Goal: Transaction & Acquisition: Purchase product/service

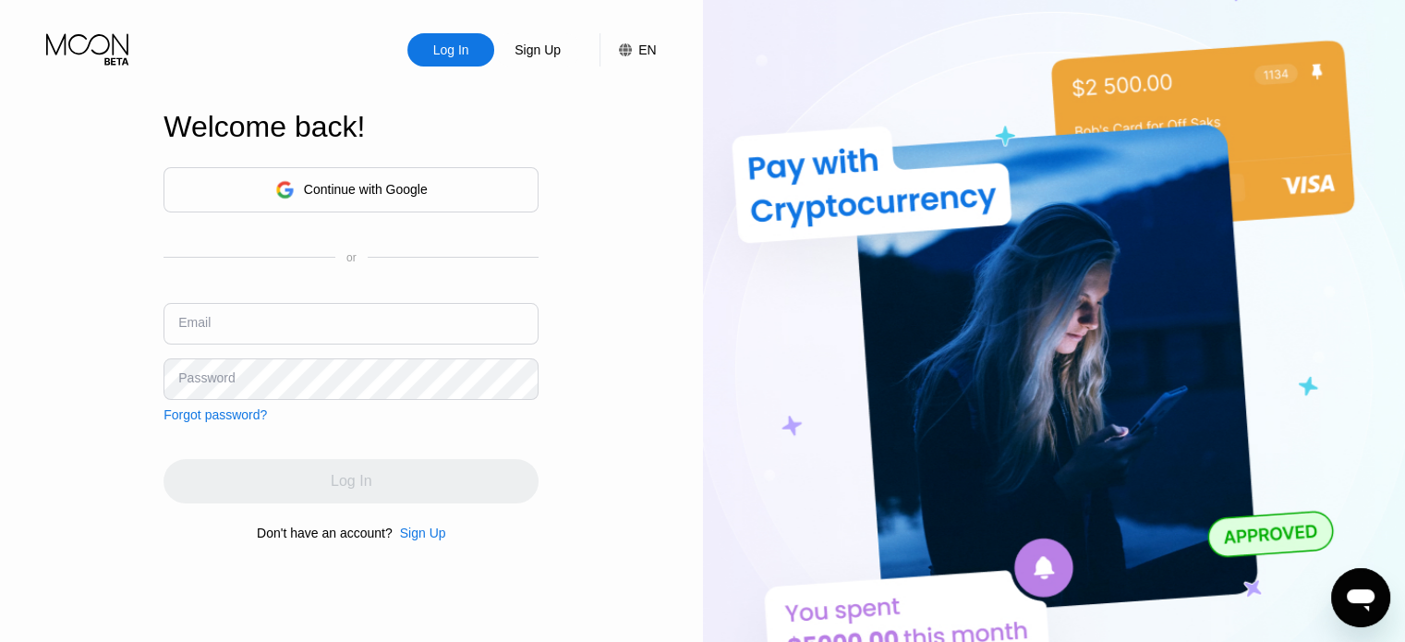
click at [355, 194] on div "Continue with Google" at bounding box center [366, 189] width 124 height 15
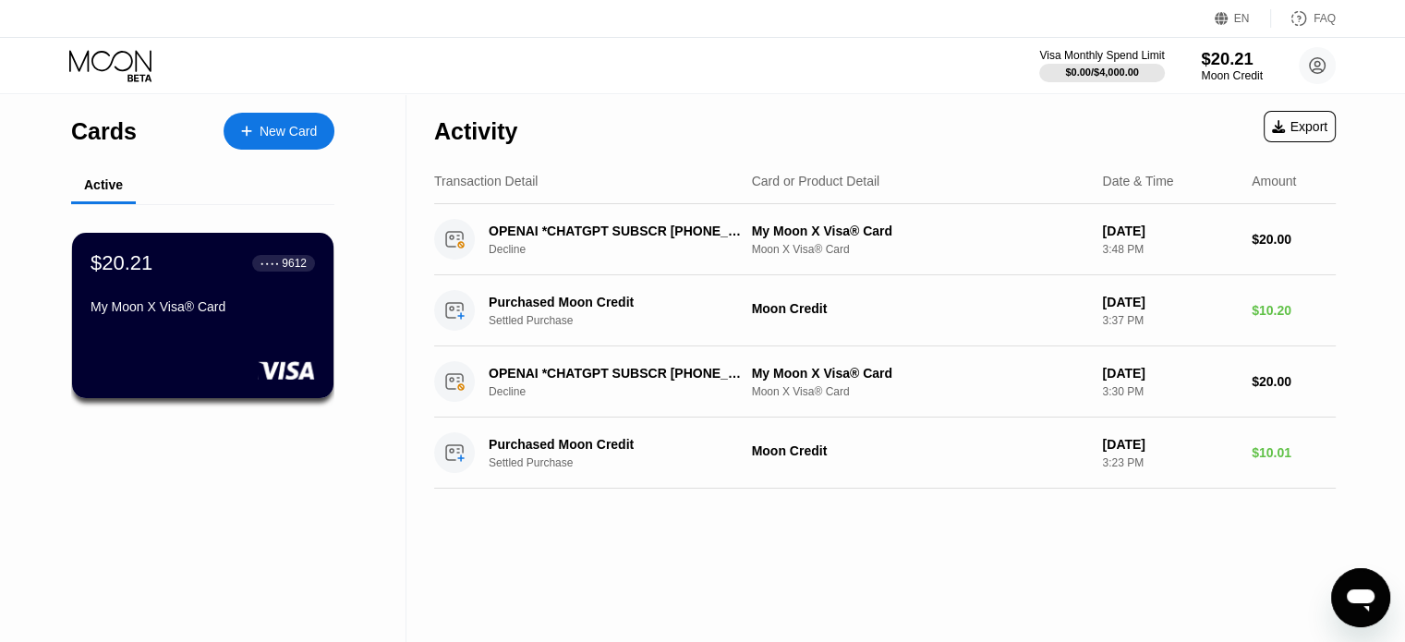
click at [1252, 61] on div "$20.21" at bounding box center [1232, 58] width 62 height 19
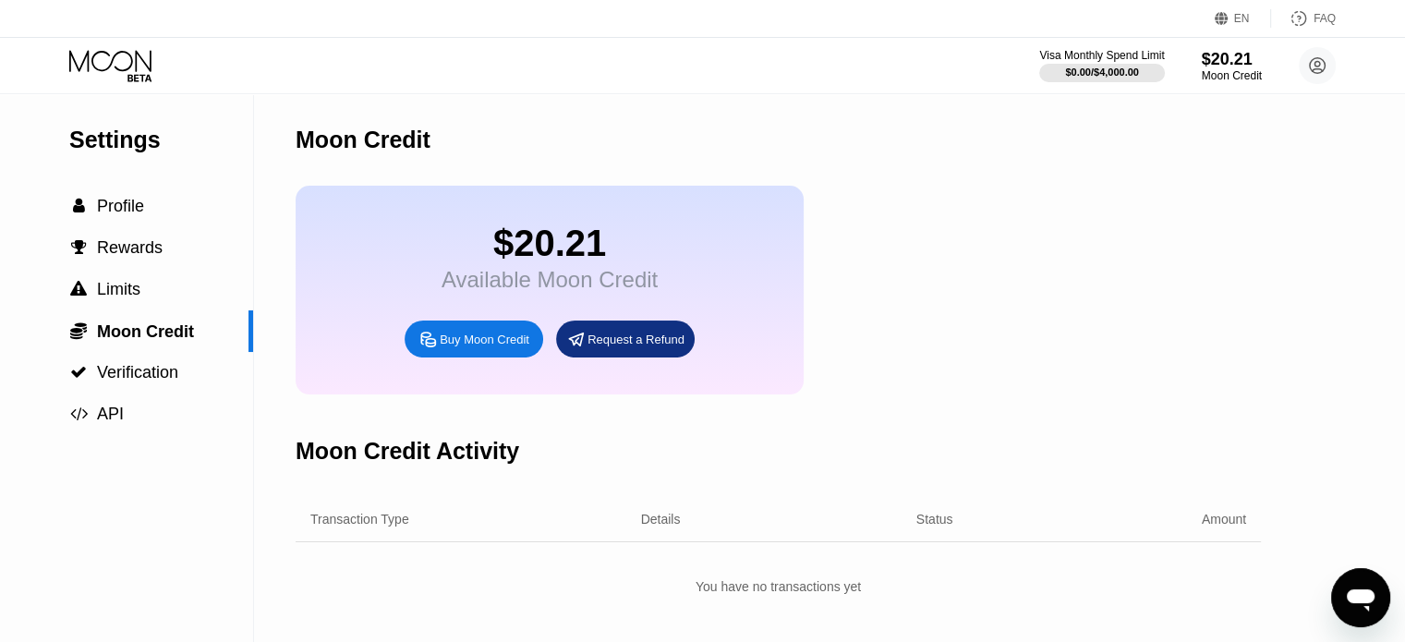
click at [501, 347] on div "Buy Moon Credit" at bounding box center [485, 340] width 90 height 16
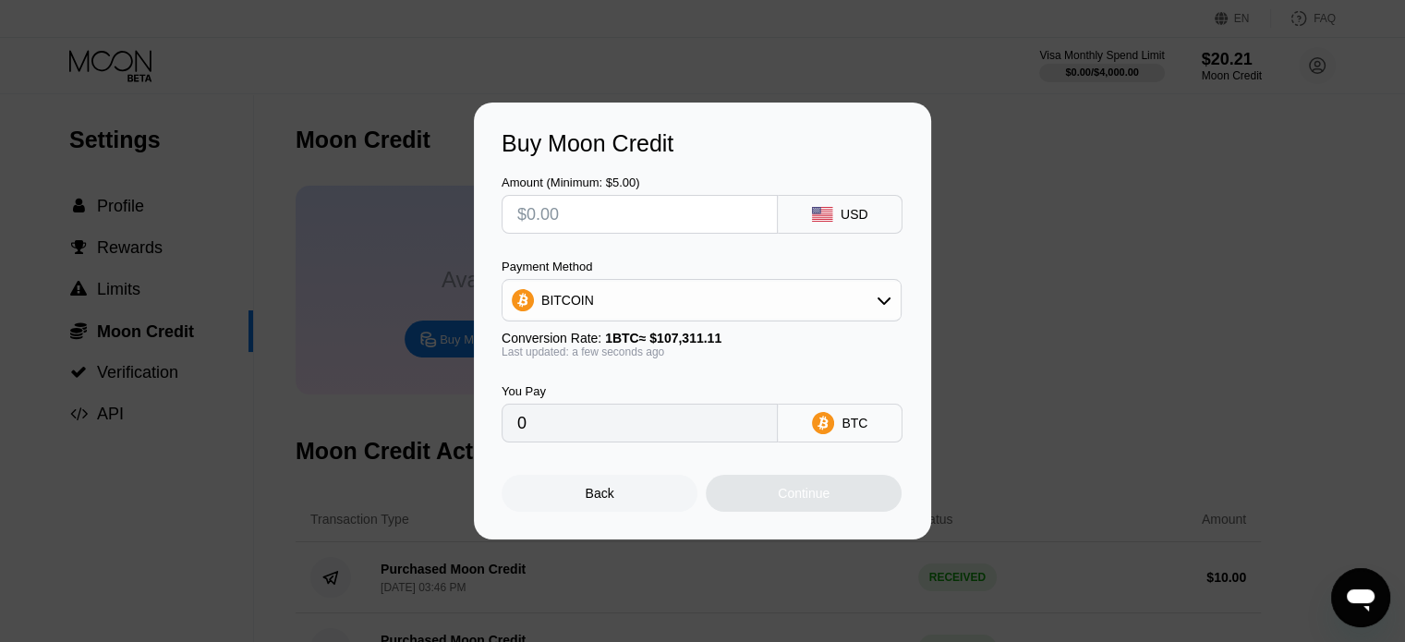
click at [615, 220] on input "text" at bounding box center [639, 214] width 245 height 37
type input "$1"
type input "0.00000932"
type input "$15"
type input "0.00013979"
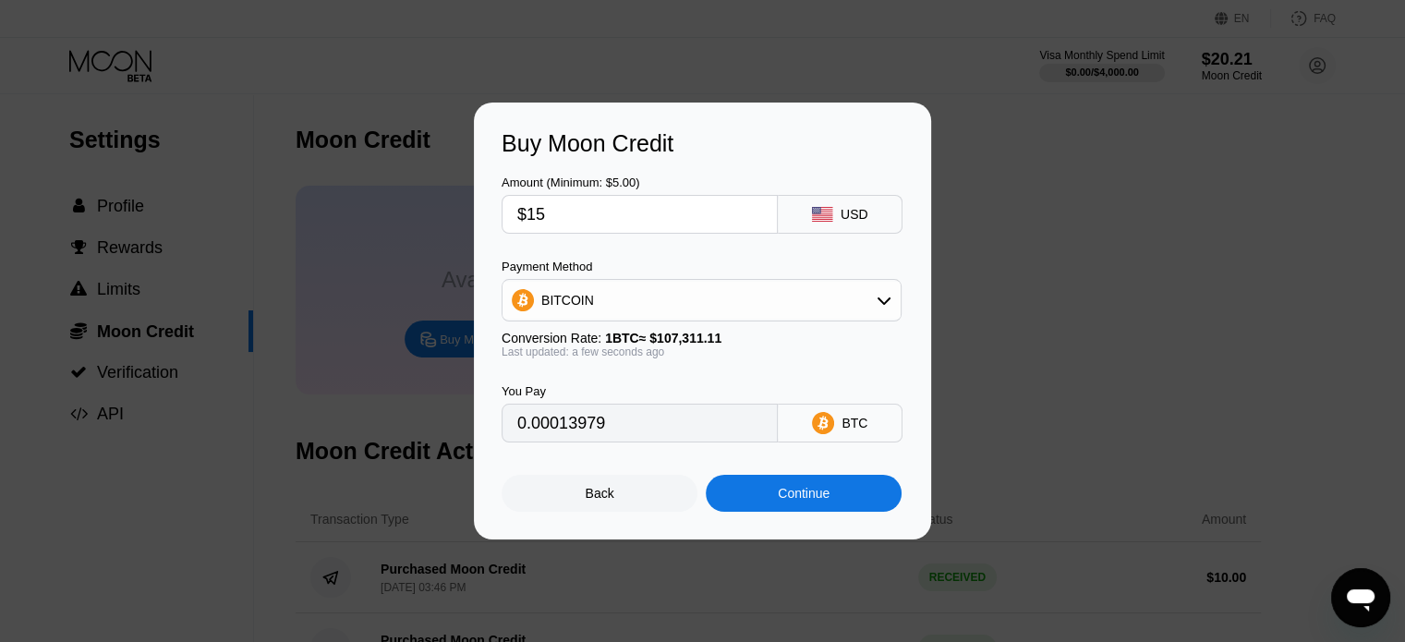
type input "$15"
click at [709, 321] on div "BITCOIN" at bounding box center [701, 300] width 400 height 42
click at [708, 306] on div "BITCOIN" at bounding box center [701, 300] width 398 height 37
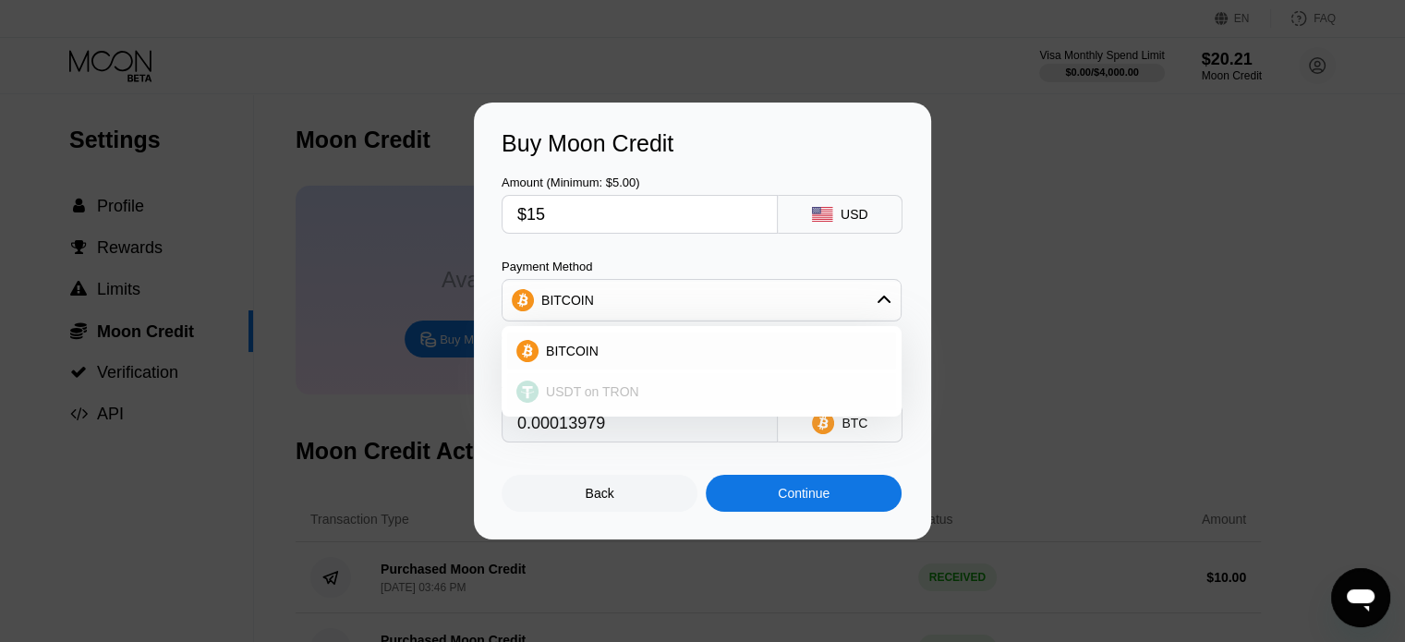
drag, startPoint x: 658, startPoint y: 384, endPoint x: 730, endPoint y: 386, distance: 72.1
click at [658, 385] on div "USDT on TRON" at bounding box center [712, 391] width 348 height 15
type input "15.15"
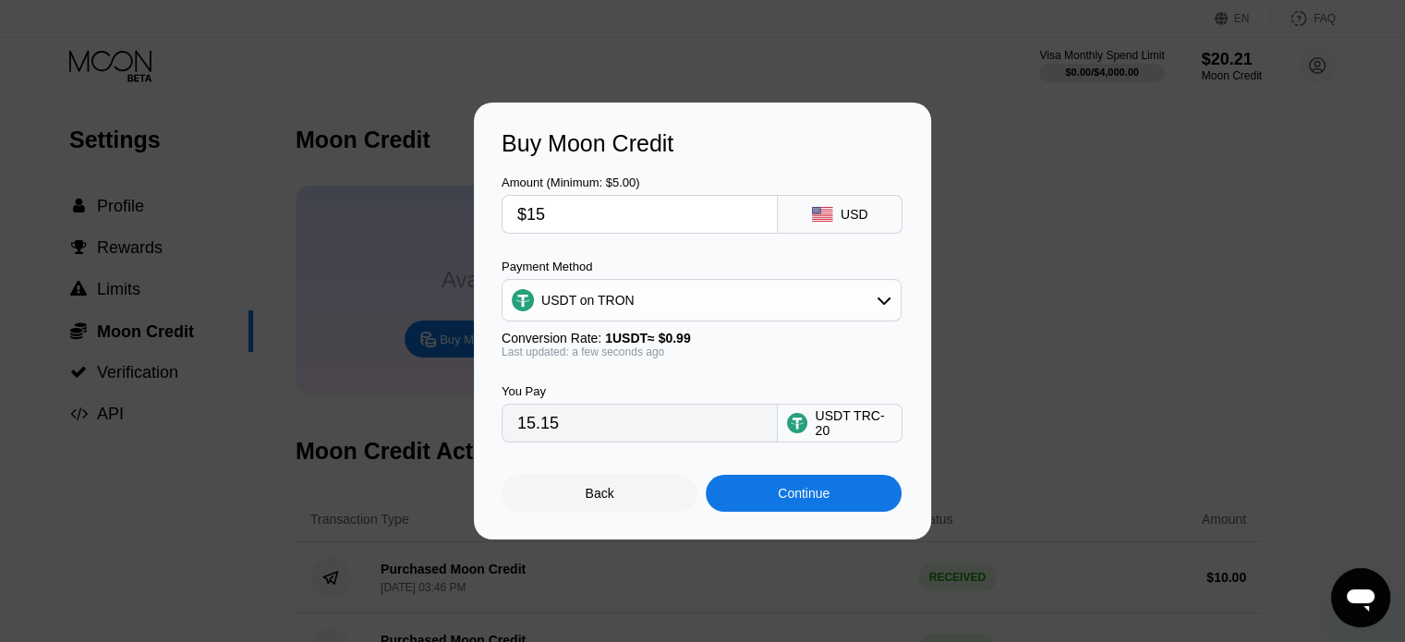
click at [809, 501] on div "Continue" at bounding box center [804, 493] width 52 height 15
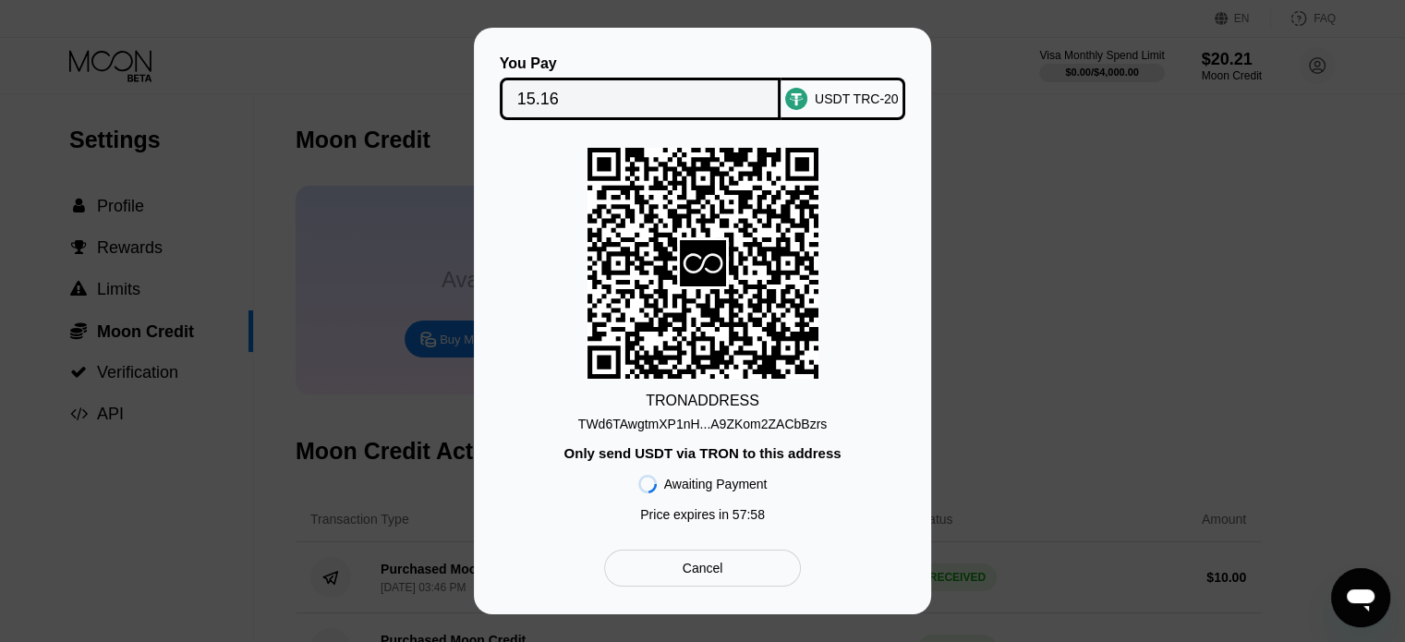
click at [766, 578] on div "Cancel" at bounding box center [702, 567] width 197 height 37
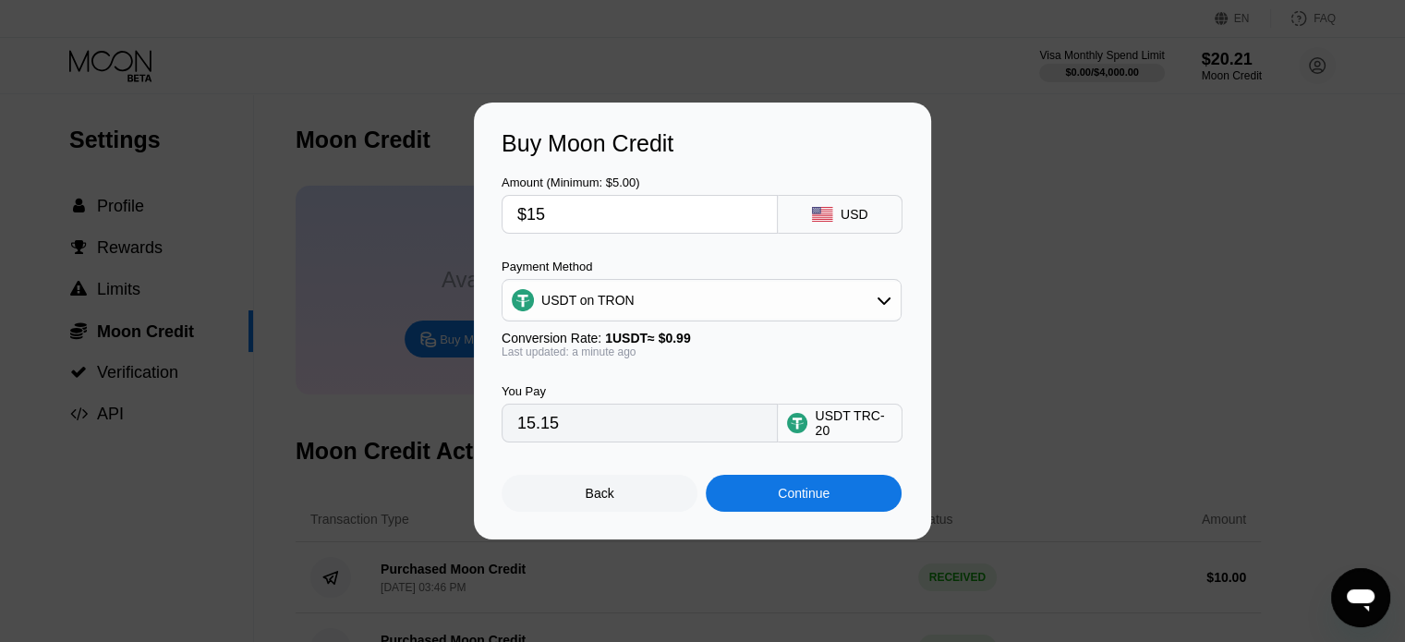
click at [586, 221] on input "$15" at bounding box center [639, 214] width 245 height 37
type input "$1"
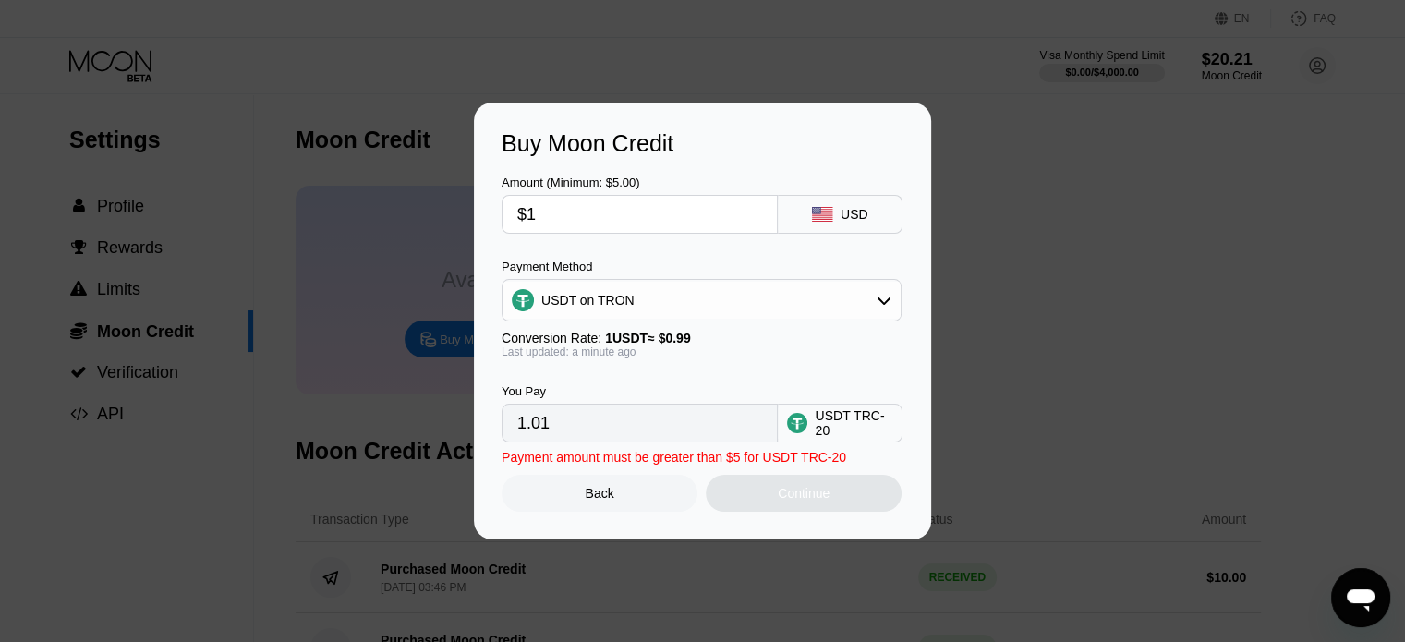
type input "1.01"
type input "$14"
type input "14.14"
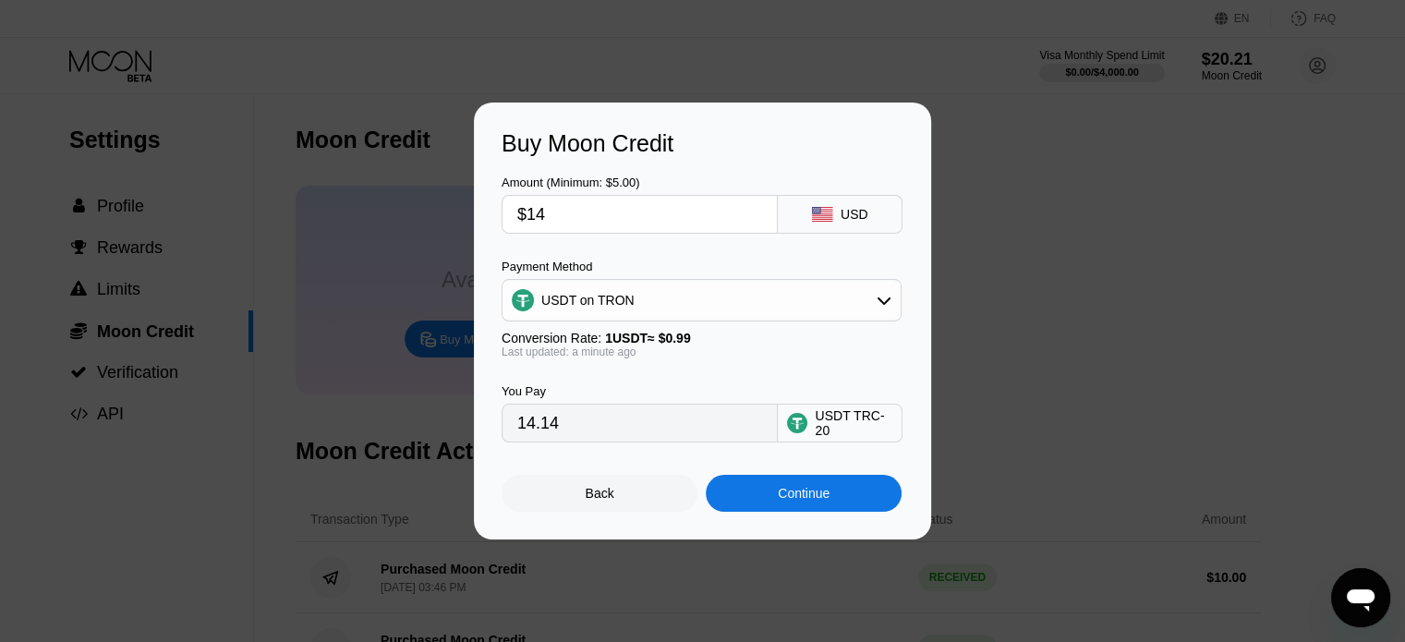
type input "$14"
click at [828, 498] on div "Continue" at bounding box center [804, 493] width 52 height 15
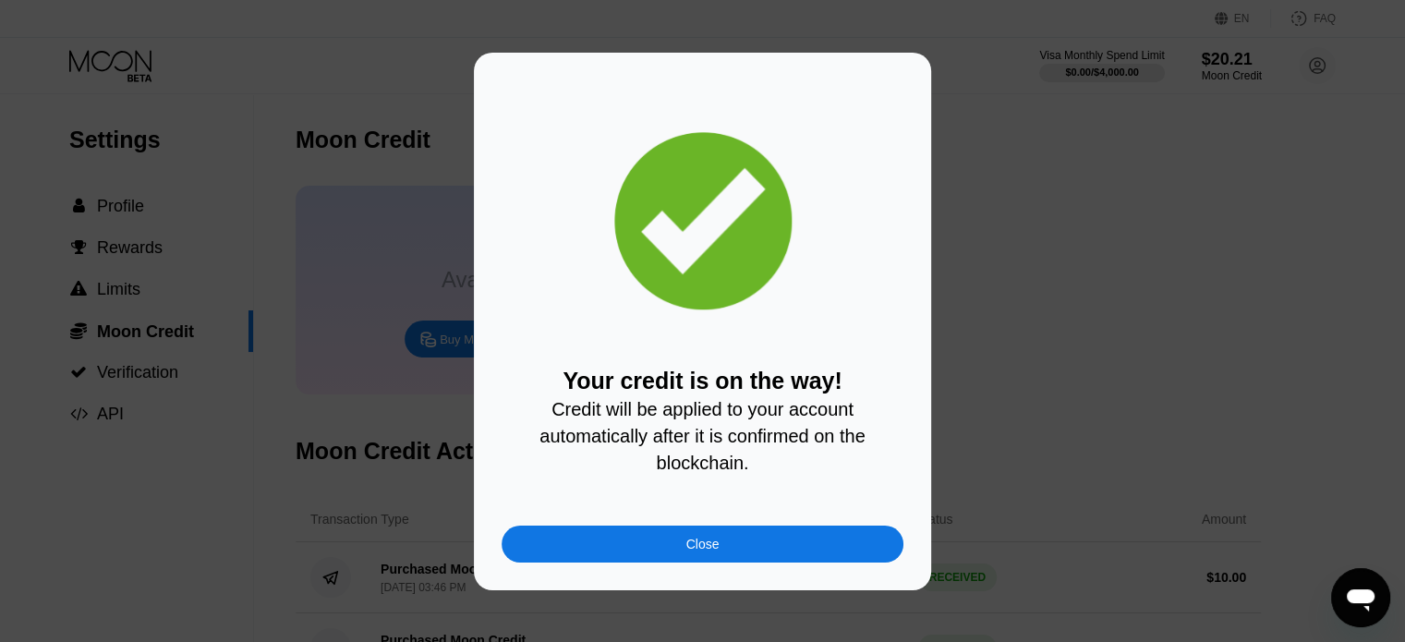
click at [802, 557] on div "Close" at bounding box center [702, 543] width 402 height 37
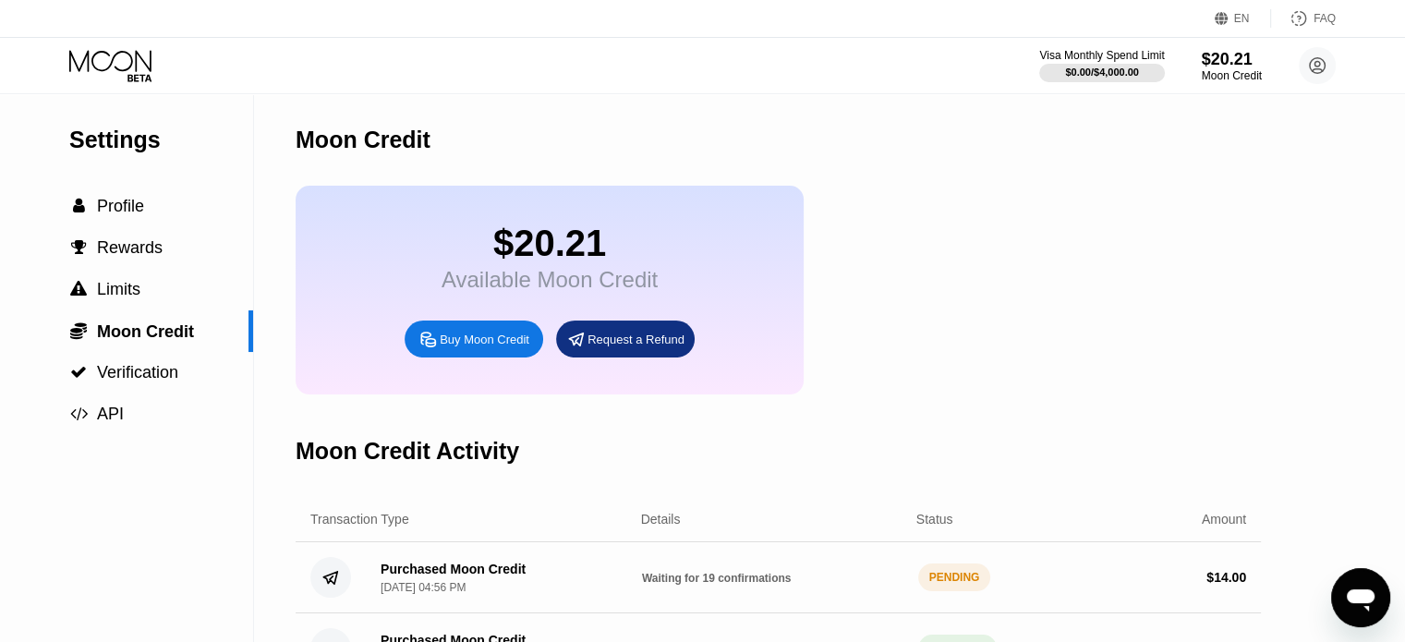
click at [112, 69] on icon at bounding box center [112, 66] width 86 height 32
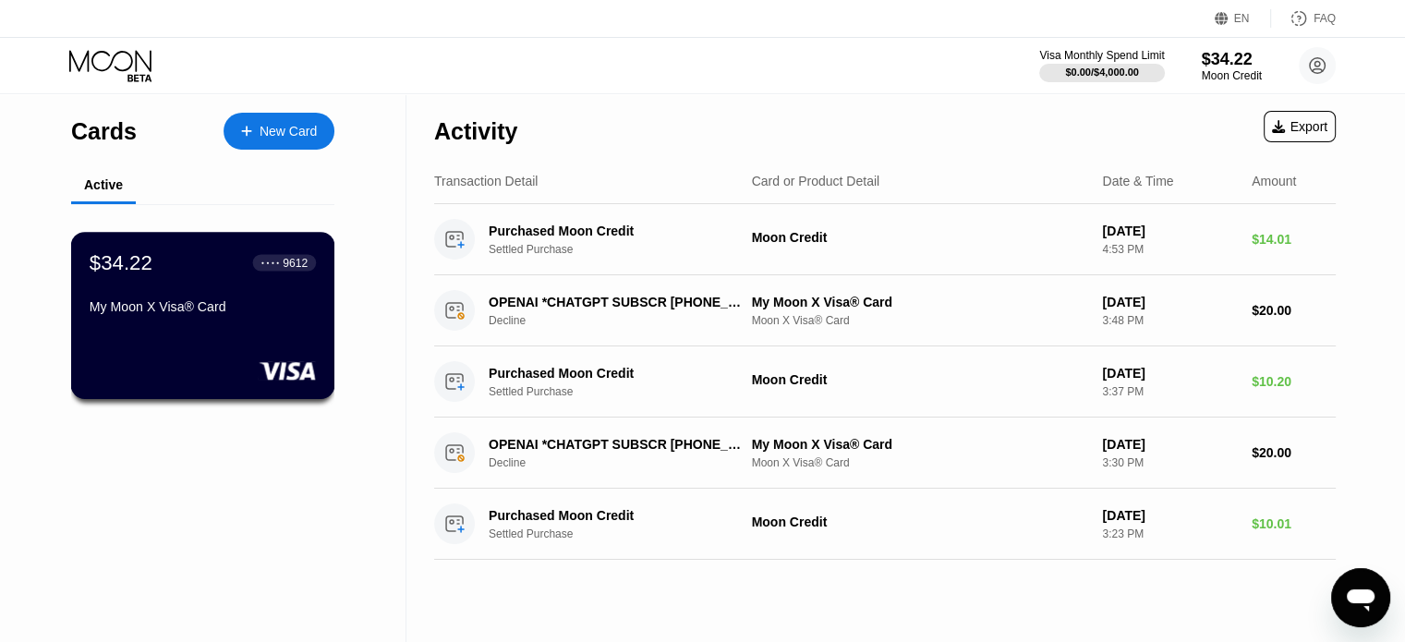
click at [244, 284] on div "$34.22 ● ● ● ● 9612 My Moon X Visa® Card" at bounding box center [203, 285] width 226 height 71
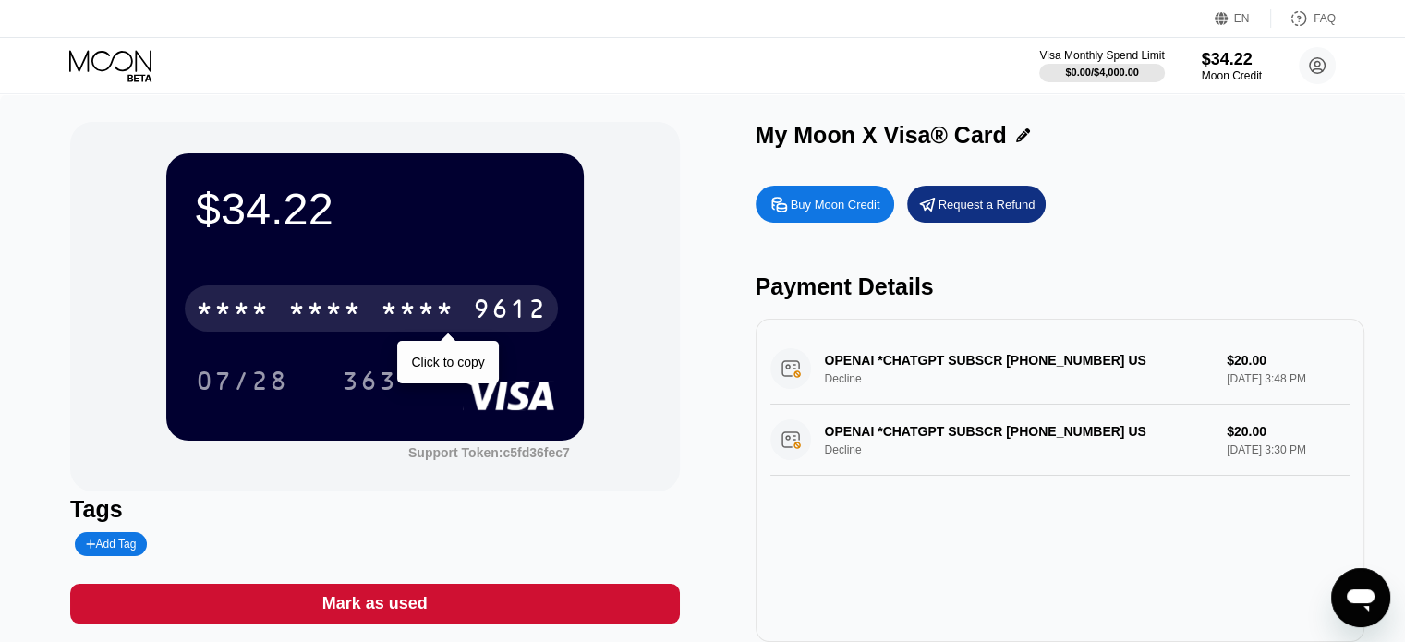
click at [347, 313] on div "* * * *" at bounding box center [325, 311] width 74 height 30
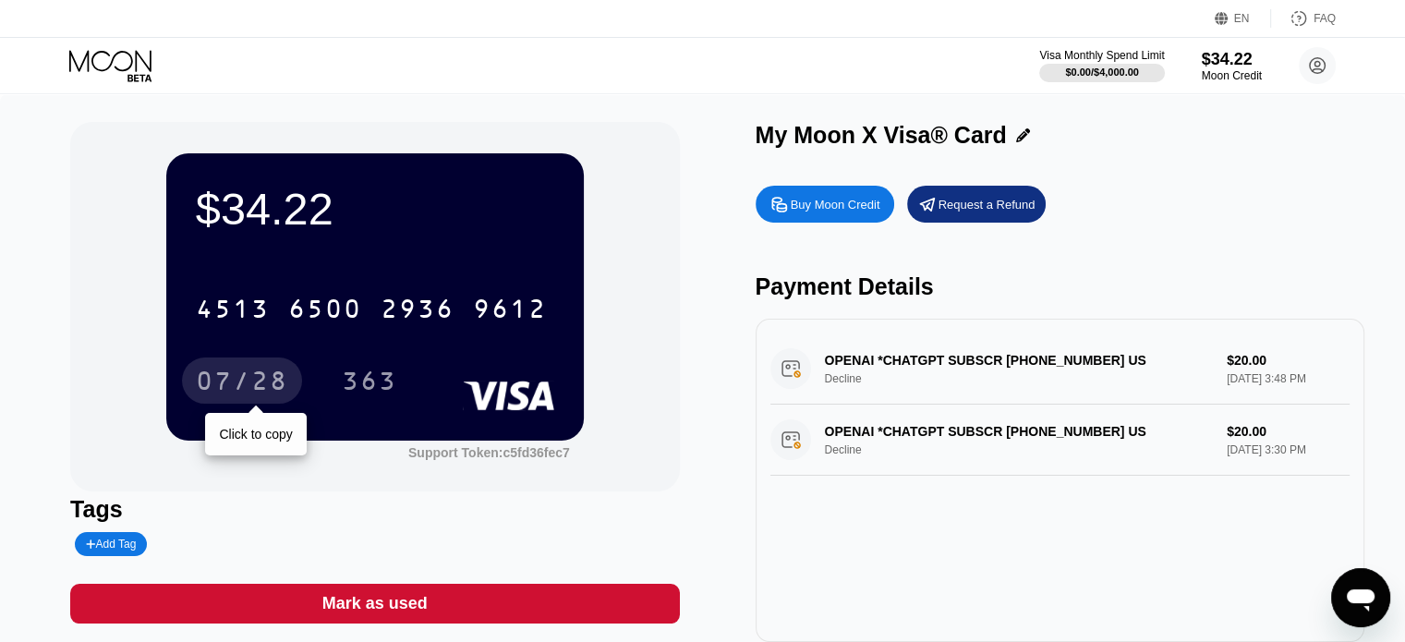
click at [214, 391] on div "07/28" at bounding box center [242, 383] width 92 height 30
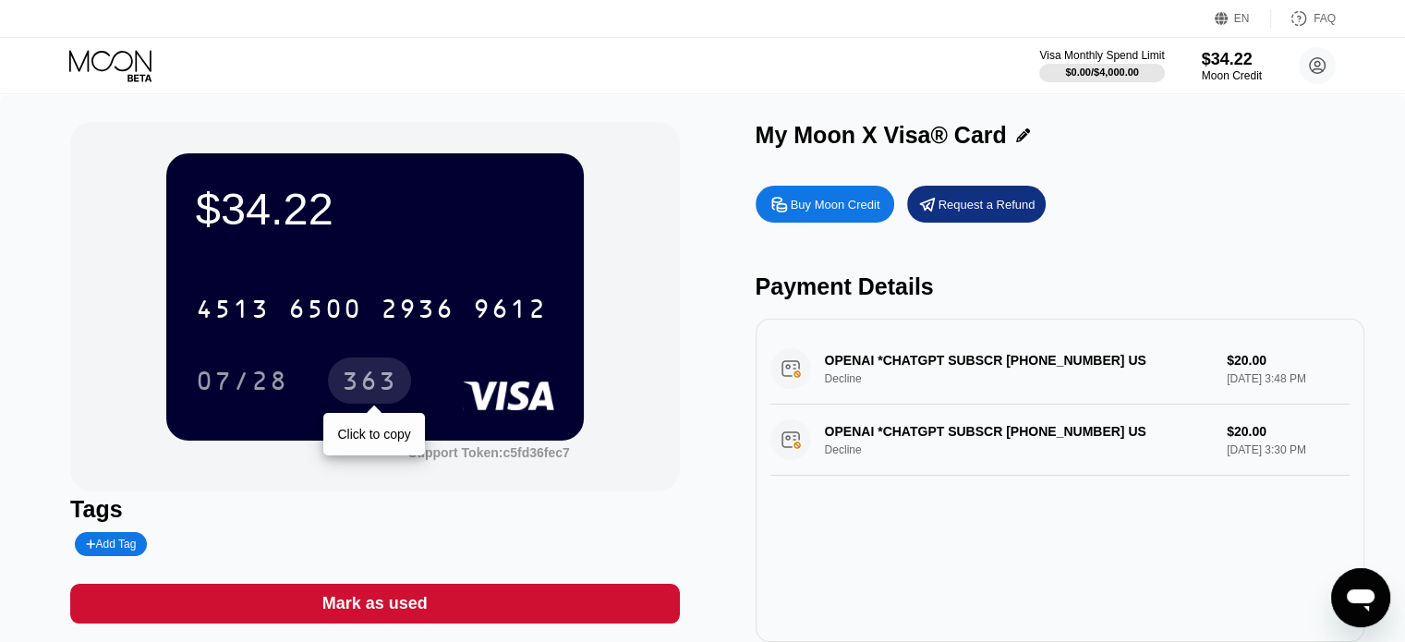
click at [372, 384] on div "363" at bounding box center [369, 383] width 55 height 30
click at [103, 68] on icon at bounding box center [112, 66] width 86 height 32
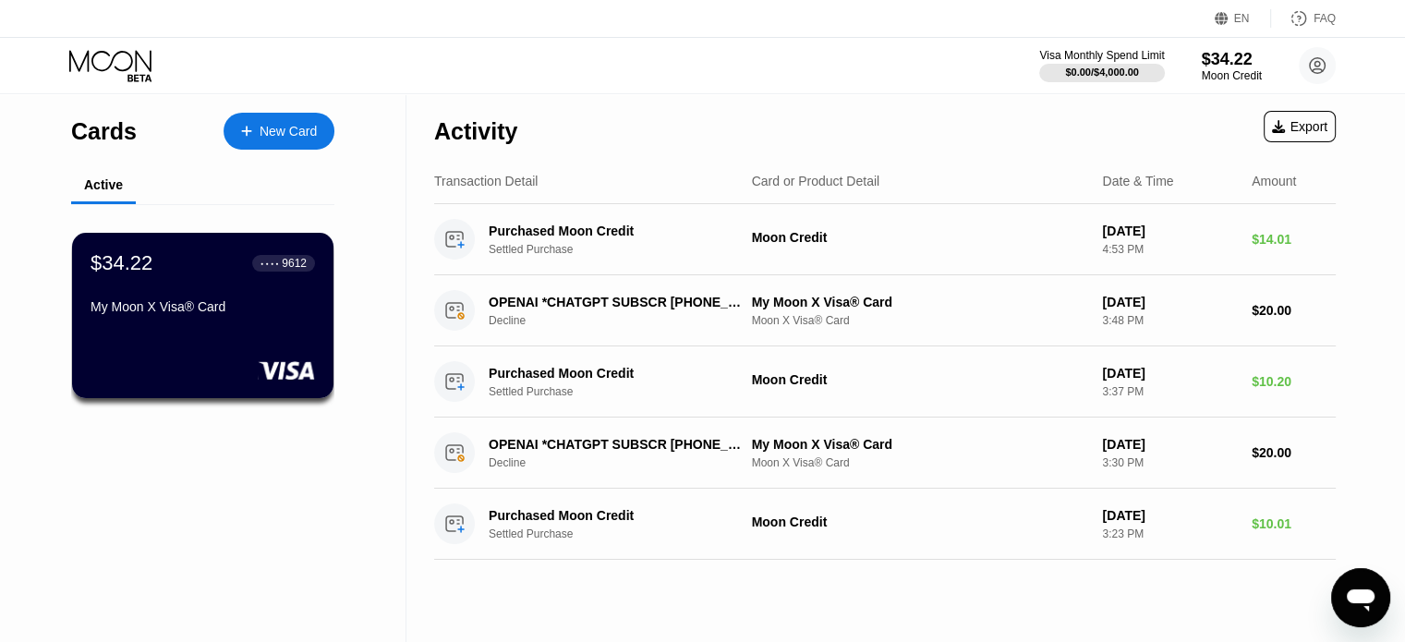
click at [275, 134] on div "New Card" at bounding box center [287, 132] width 57 height 16
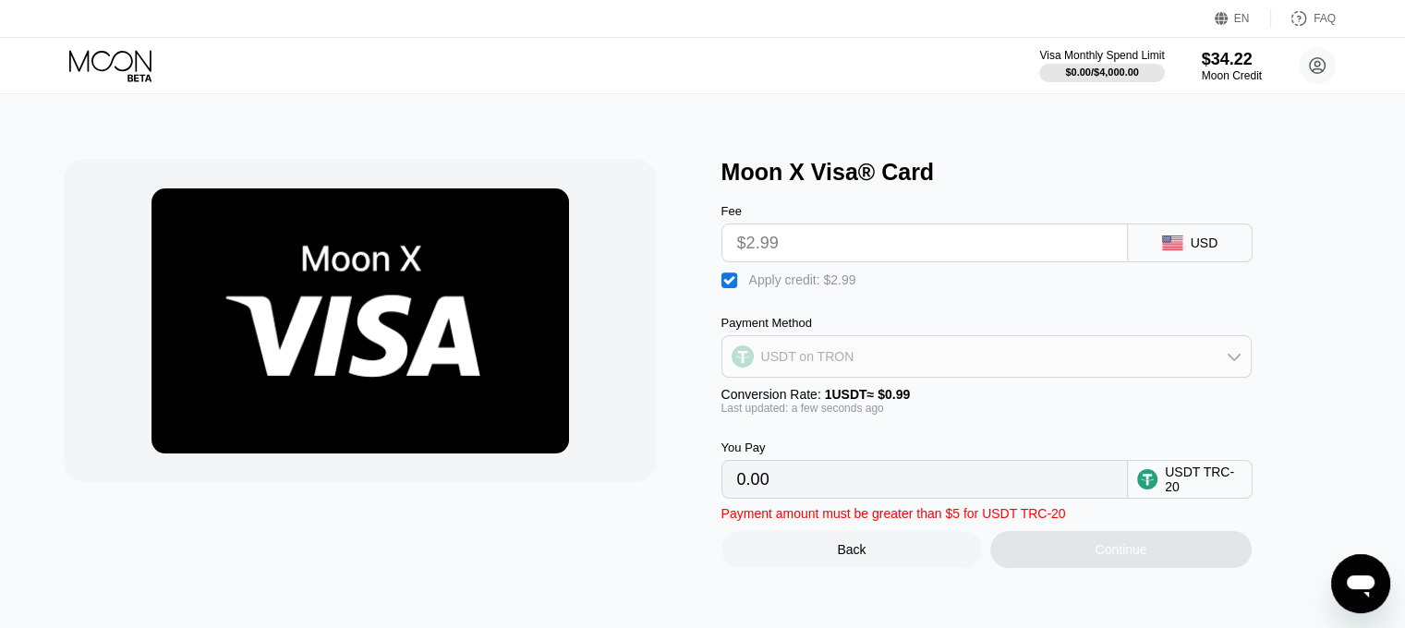
click at [1097, 375] on div "USDT on TRON" at bounding box center [986, 356] width 528 height 37
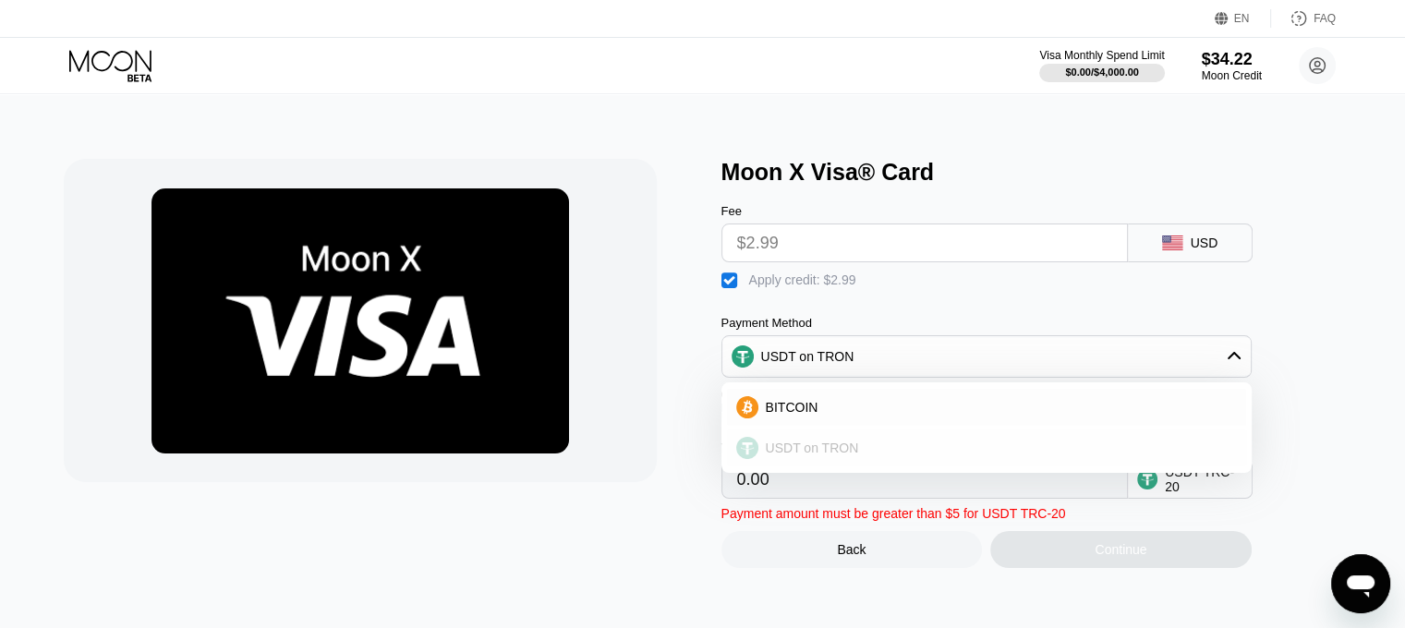
click at [1066, 441] on div "USDT on TRON" at bounding box center [986, 447] width 519 height 37
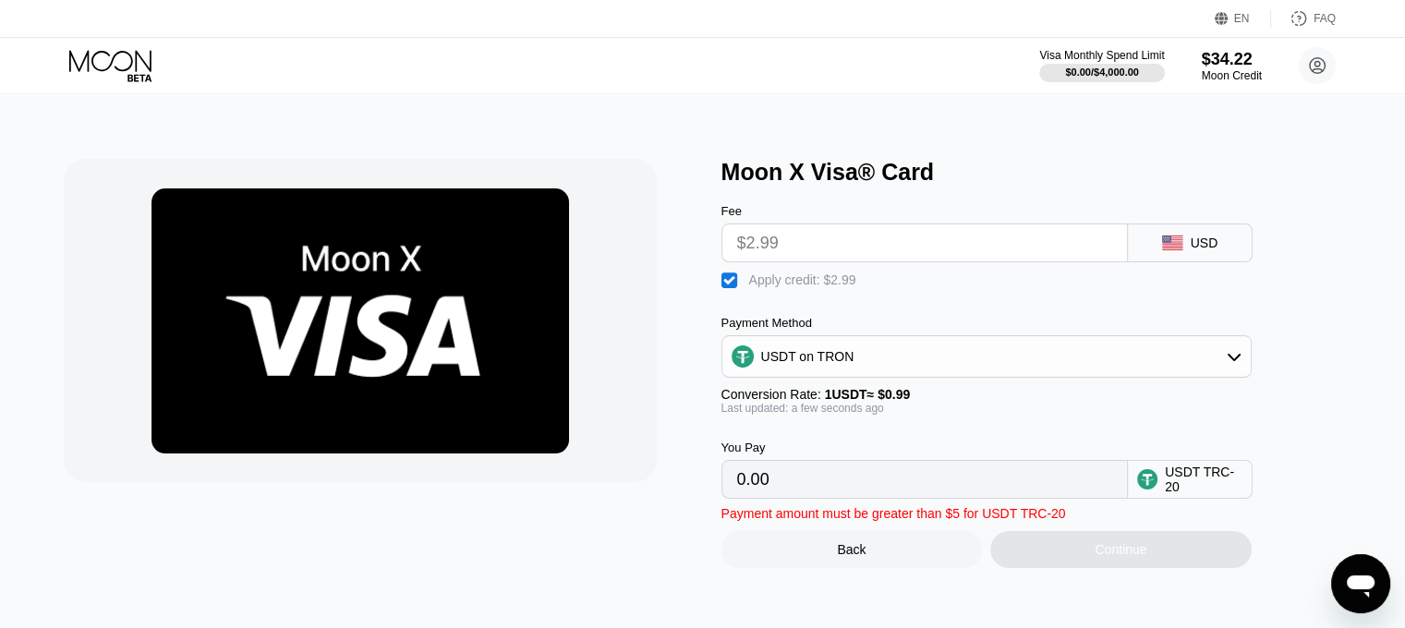
click at [1068, 568] on div "Continue" at bounding box center [1120, 549] width 261 height 37
click at [929, 568] on div "Back" at bounding box center [851, 549] width 261 height 37
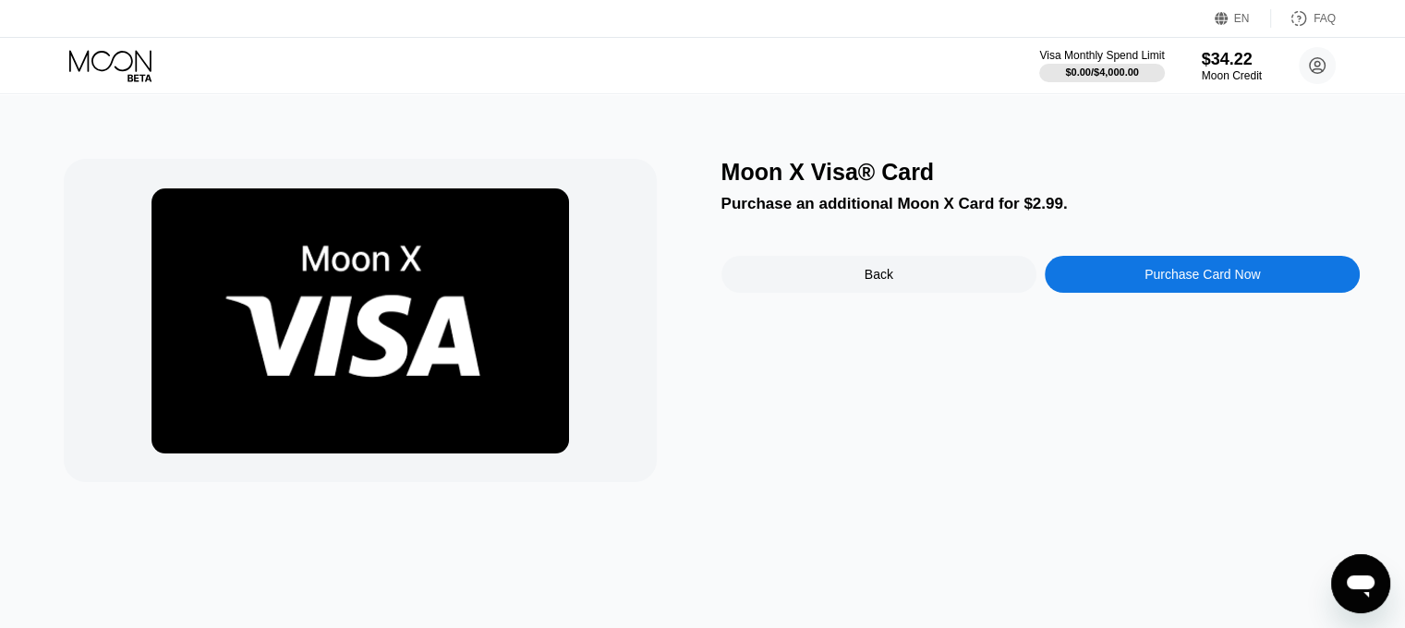
click at [931, 287] on div "Back" at bounding box center [878, 274] width 315 height 37
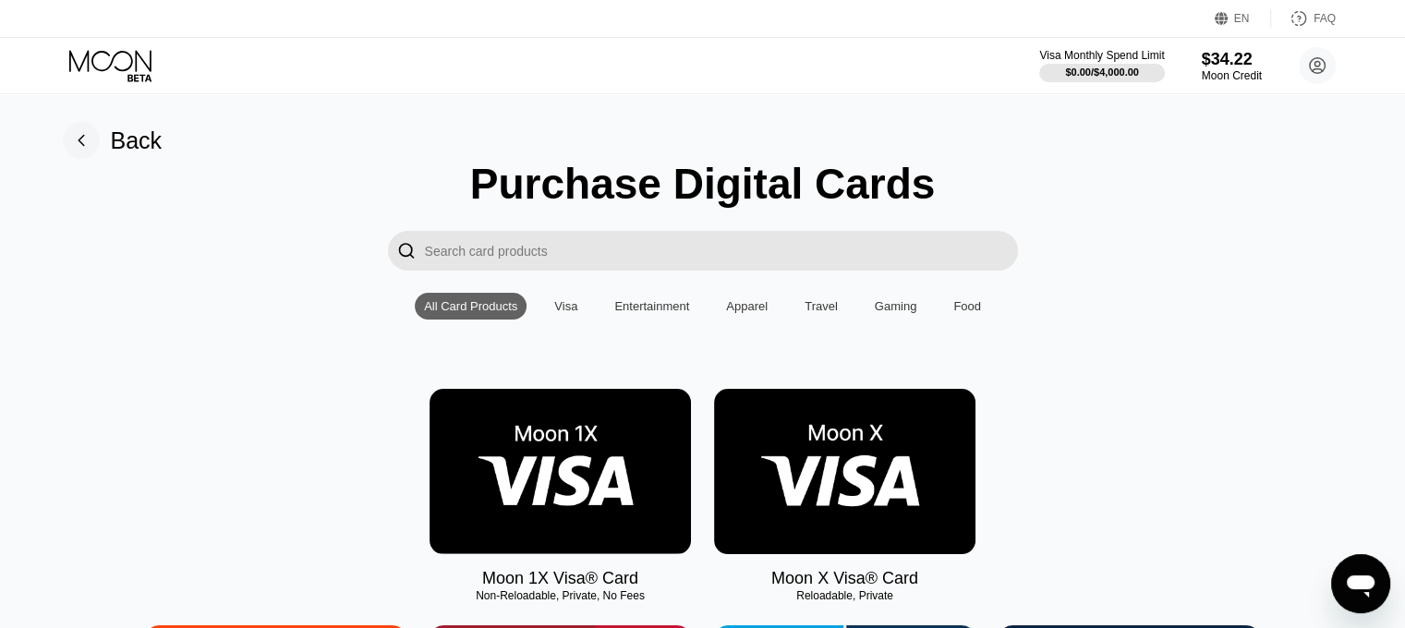
click at [570, 477] on img at bounding box center [559, 471] width 261 height 165
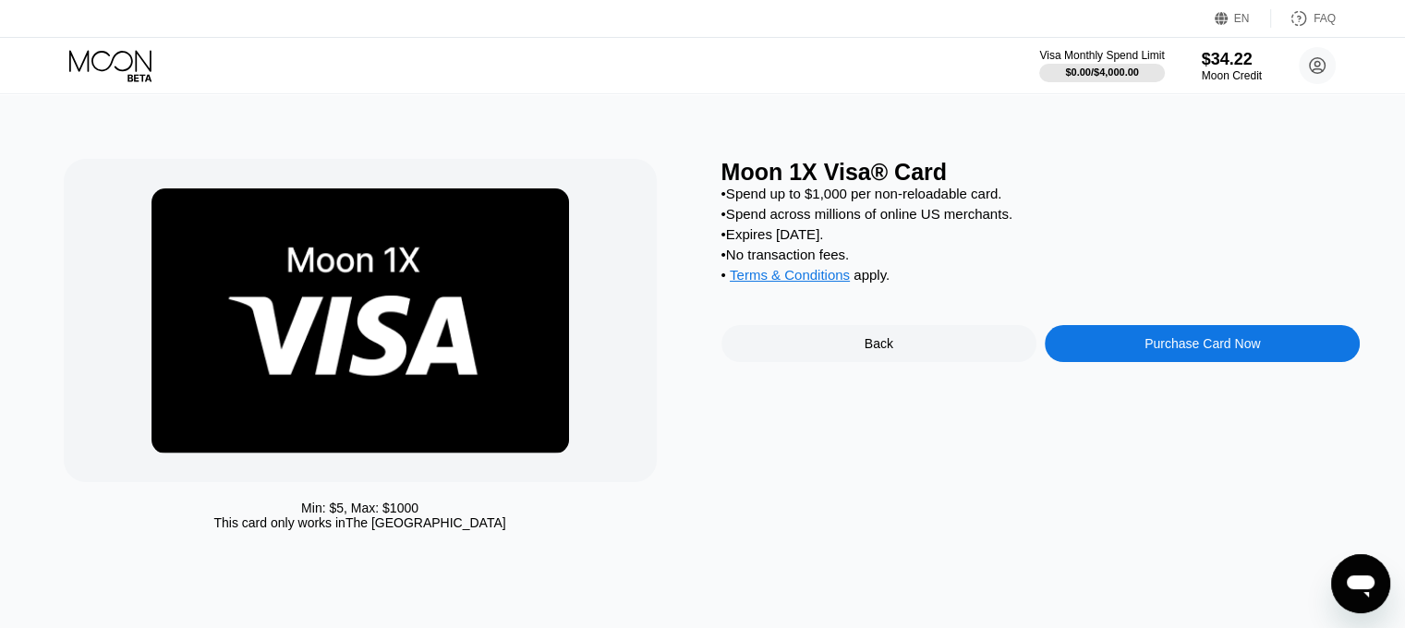
click at [1145, 362] on div "Purchase Card Now" at bounding box center [1201, 343] width 315 height 37
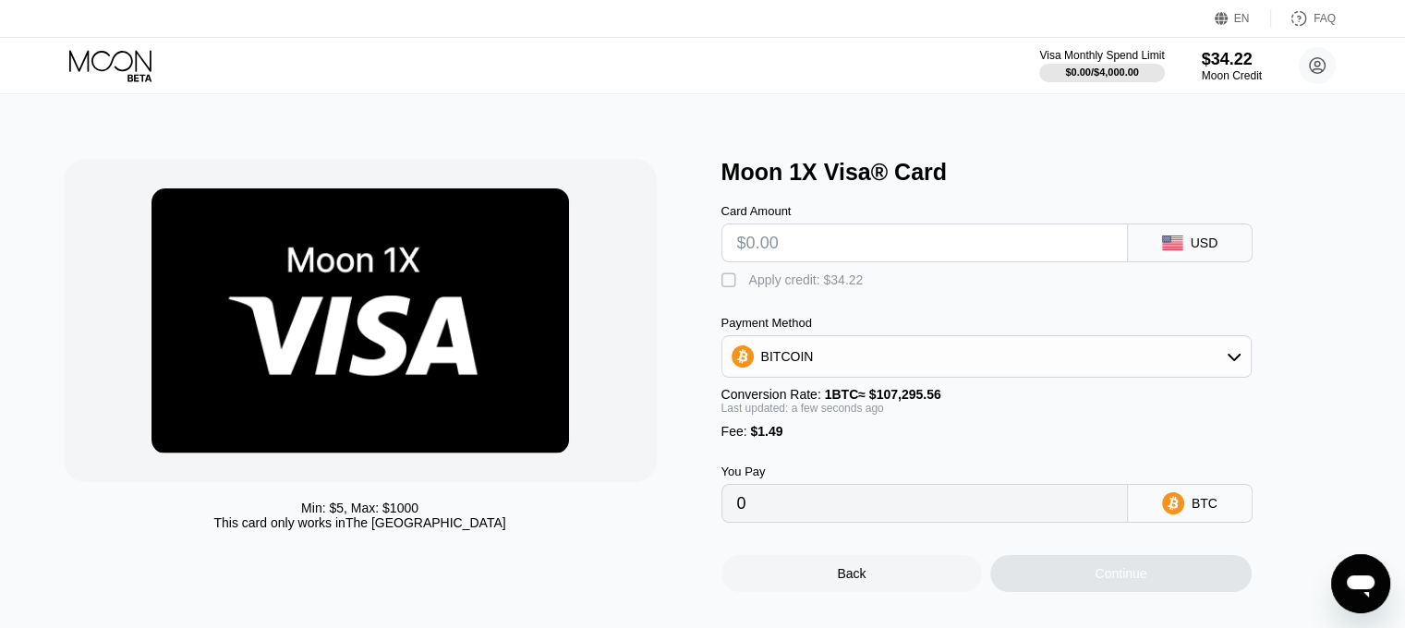
click at [958, 248] on input "text" at bounding box center [924, 242] width 375 height 37
click at [728, 289] on div "" at bounding box center [730, 280] width 18 height 18
click at [827, 353] on div "BITCOIN" at bounding box center [986, 356] width 528 height 37
drag, startPoint x: 849, startPoint y: 469, endPoint x: 885, endPoint y: 467, distance: 36.1
click at [849, 466] on div "USDT on TRON" at bounding box center [986, 447] width 519 height 37
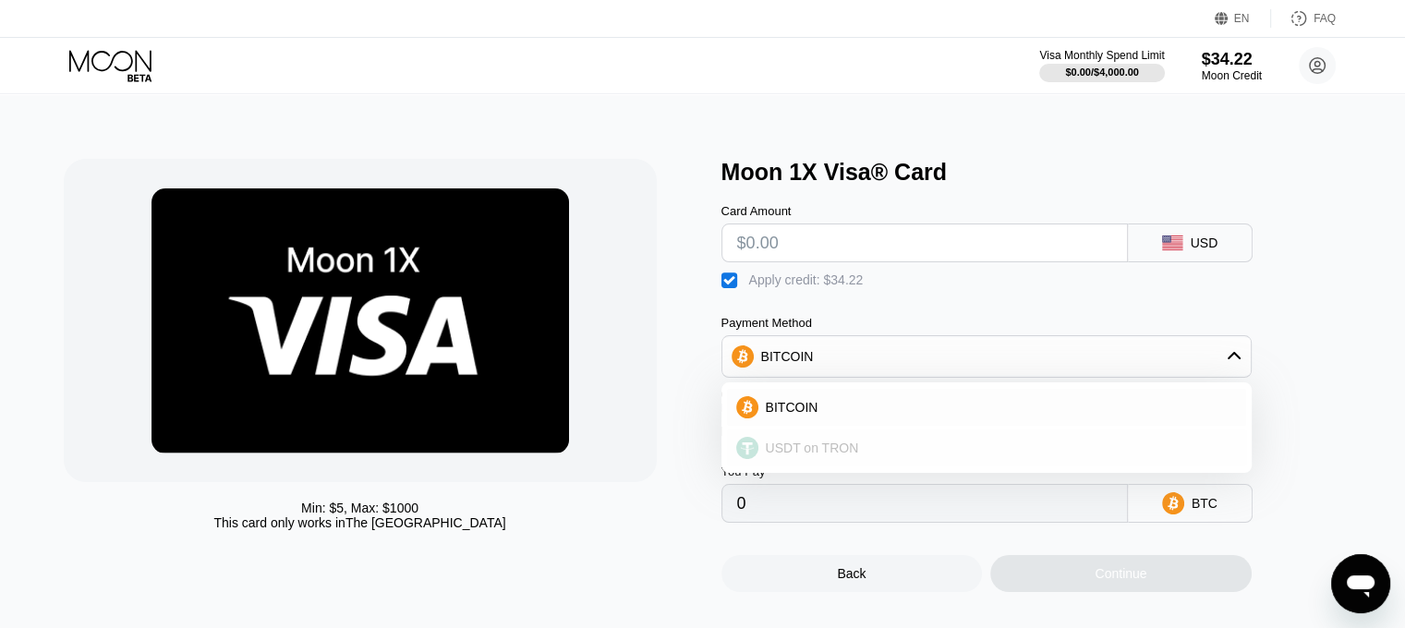
type input "0.00"
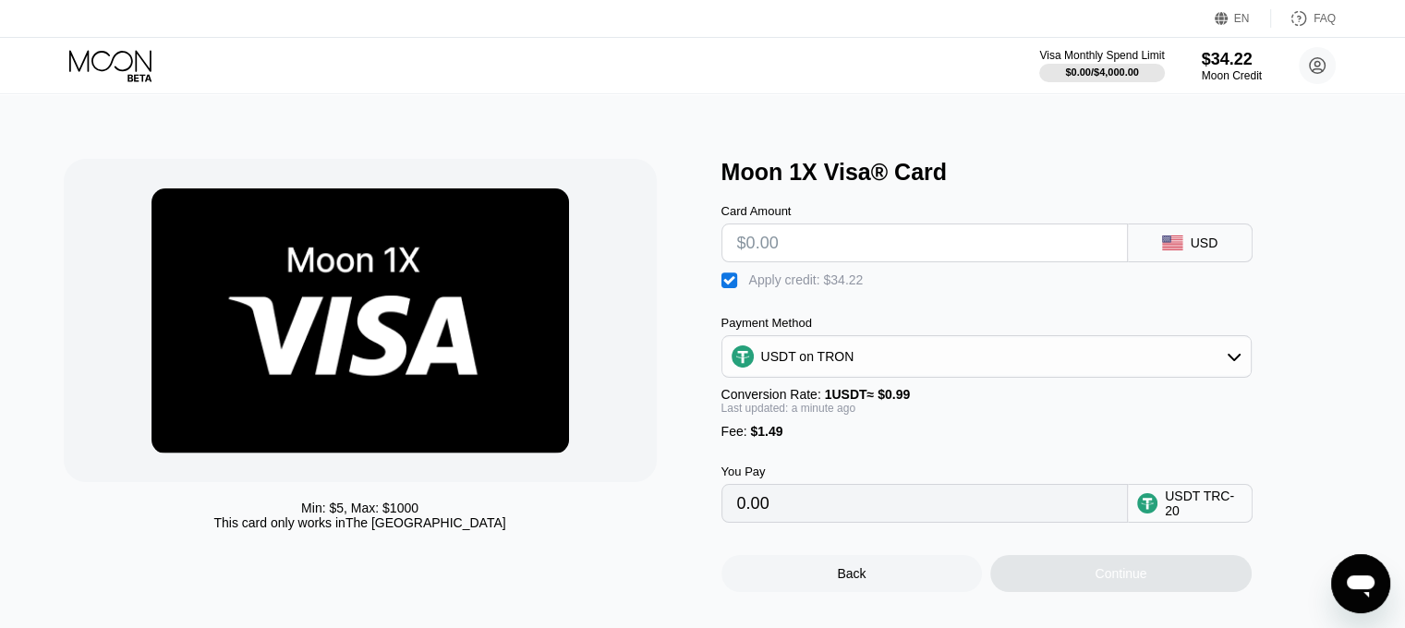
click at [1149, 592] on div "Continue" at bounding box center [1120, 573] width 261 height 37
click at [735, 289] on div "" at bounding box center [730, 280] width 18 height 18
click at [766, 261] on input "text" at bounding box center [924, 242] width 375 height 37
type input "$2"
type input "3.53"
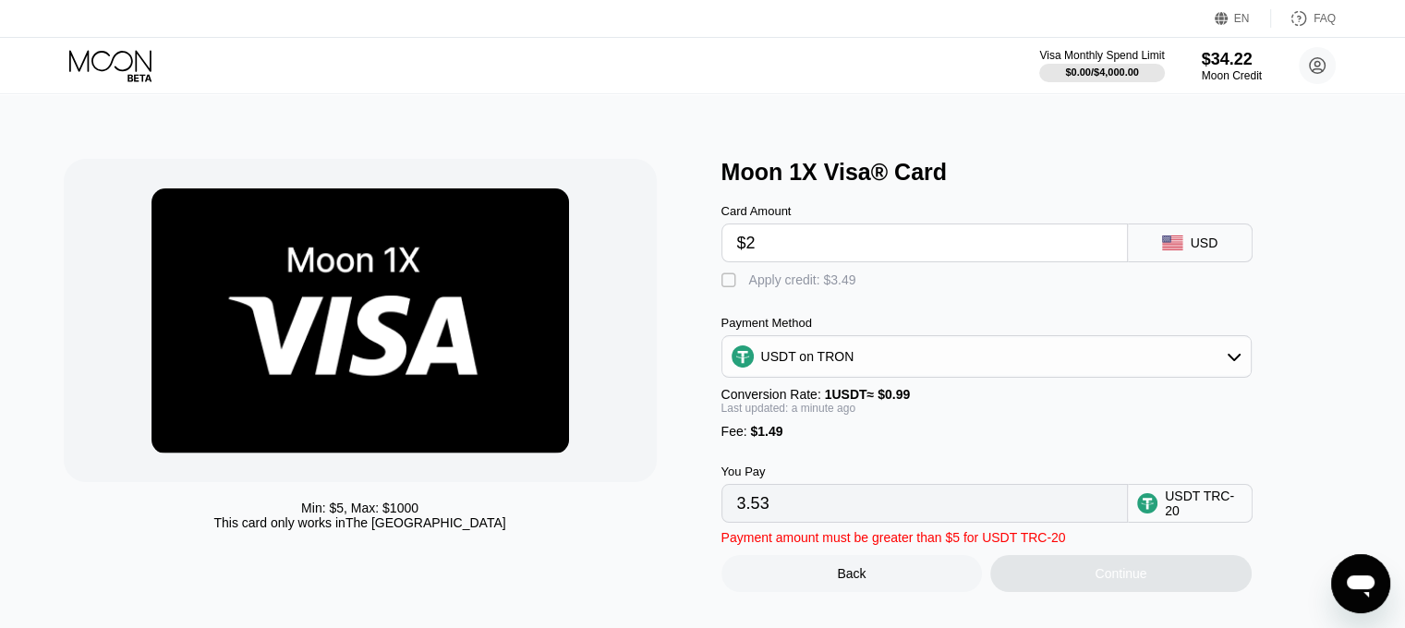
type input "$25"
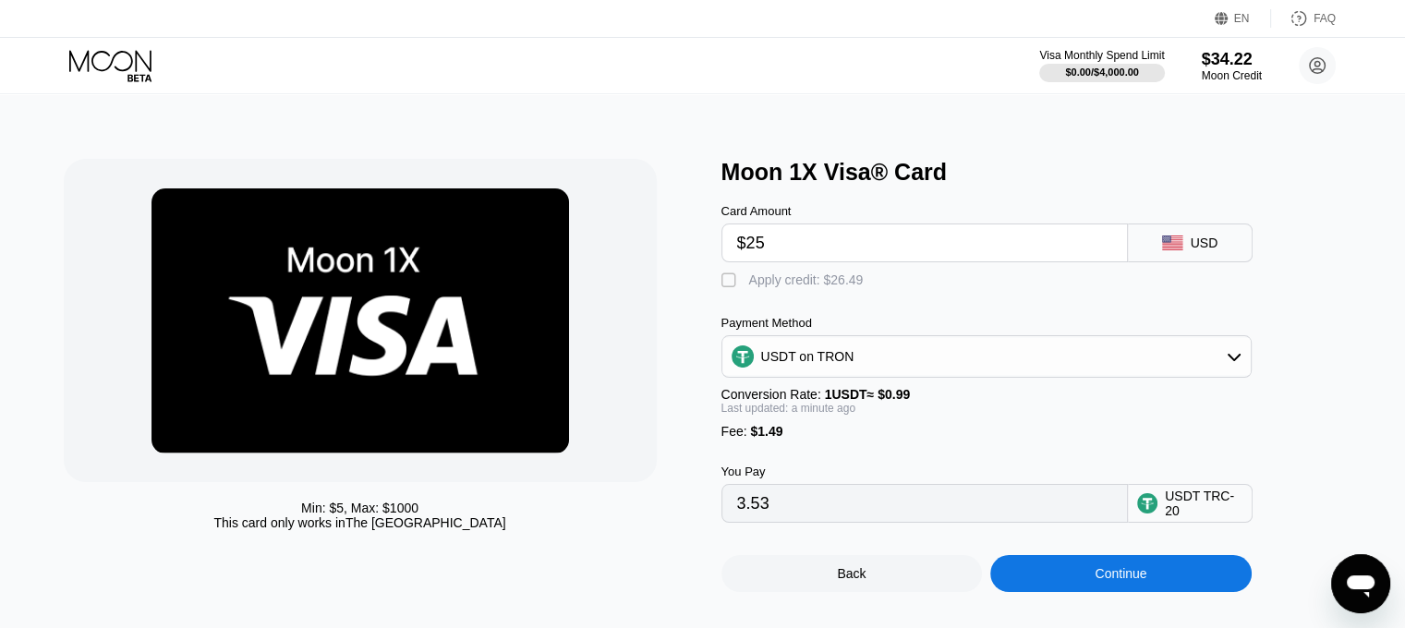
type input "26.76"
type input "$25"
click at [727, 288] on div "" at bounding box center [730, 280] width 18 height 18
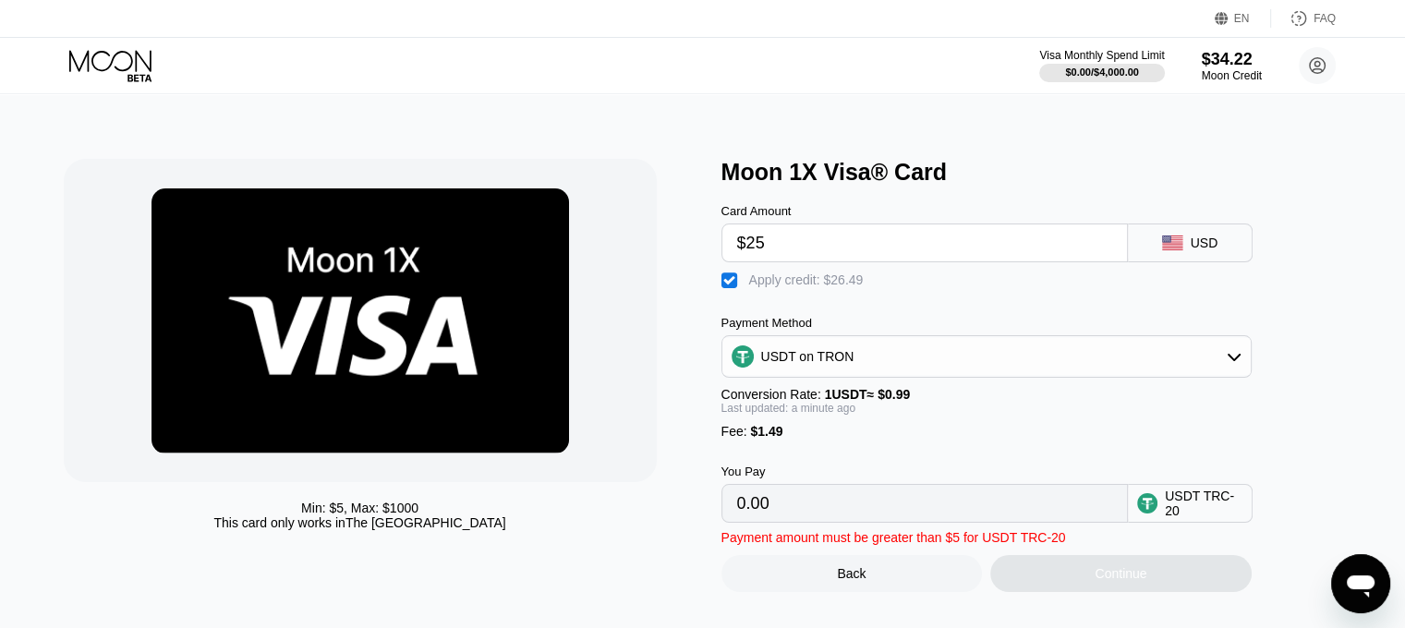
click at [726, 282] on div "" at bounding box center [730, 280] width 18 height 18
type input "26.76"
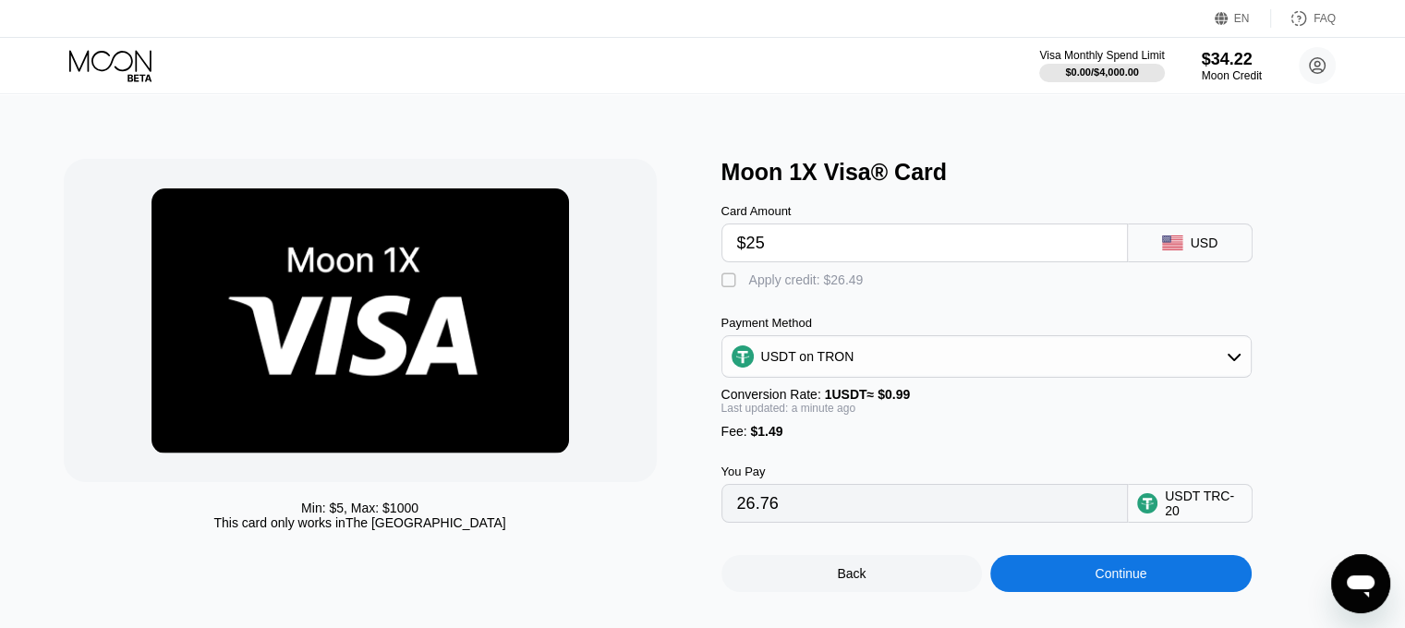
click at [1106, 581] on div "Continue" at bounding box center [1120, 573] width 52 height 15
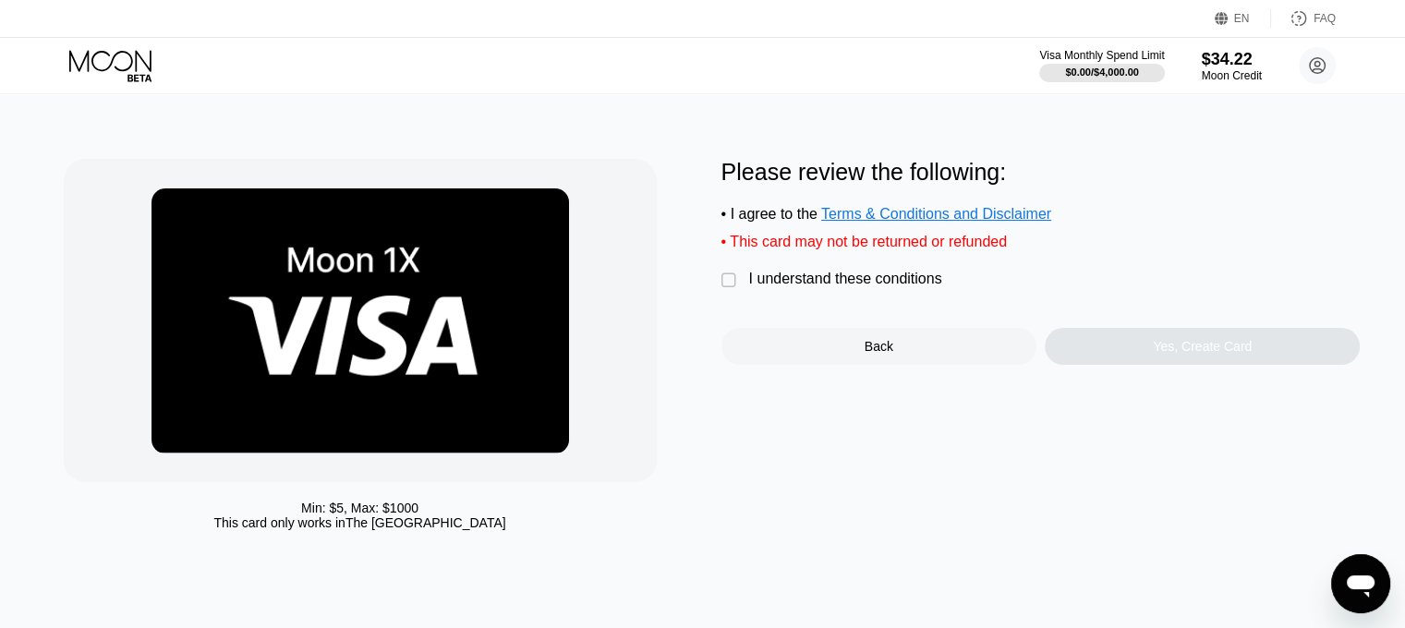
click at [730, 290] on div "" at bounding box center [730, 280] width 18 height 18
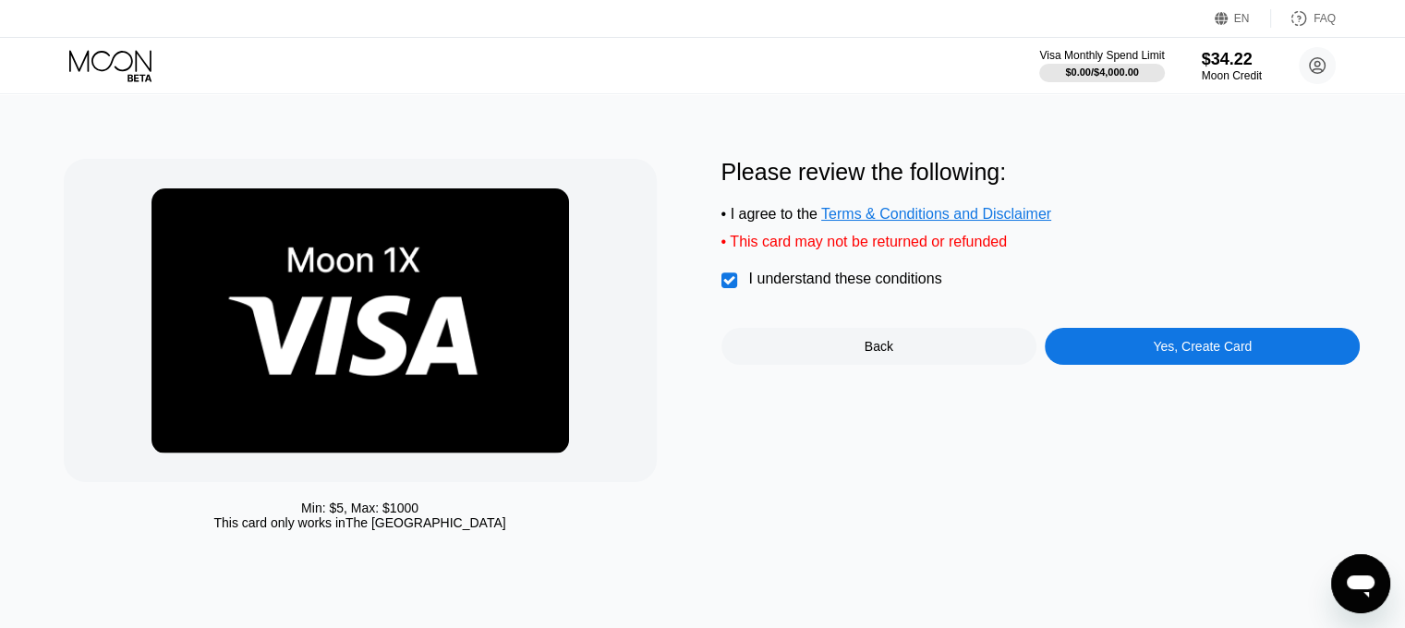
click at [1257, 353] on div "Yes, Create Card" at bounding box center [1201, 346] width 315 height 37
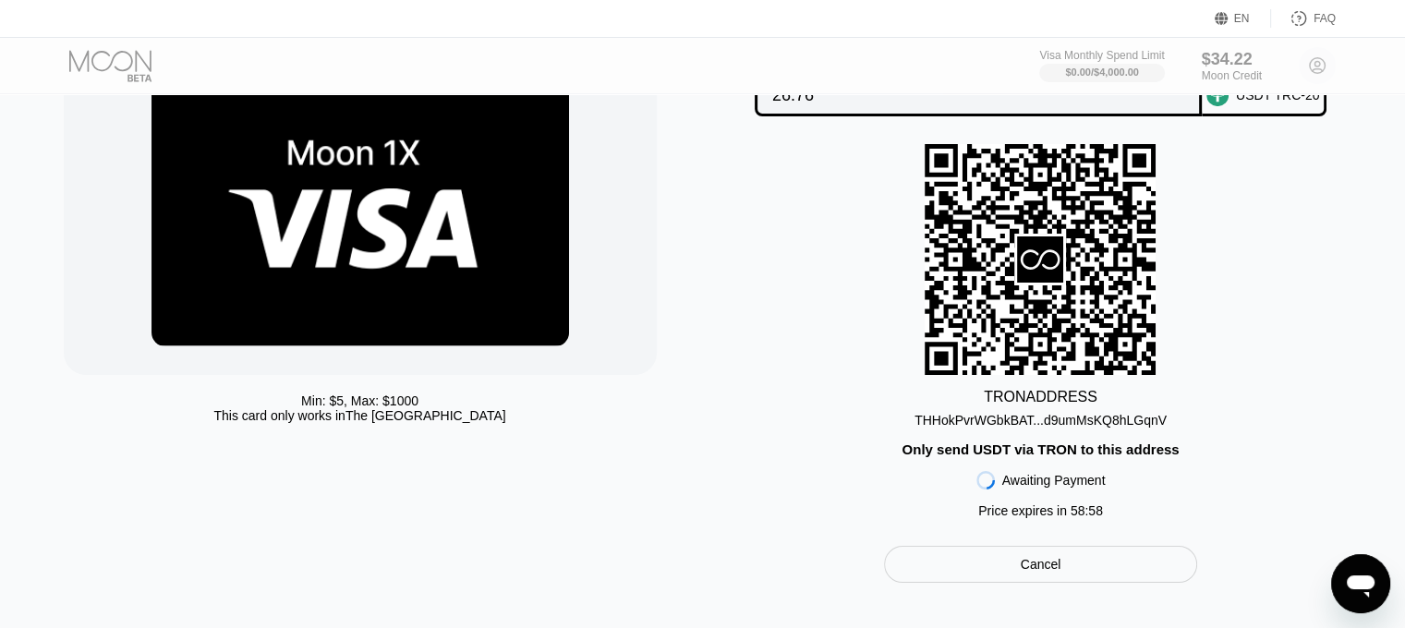
scroll to position [277, 0]
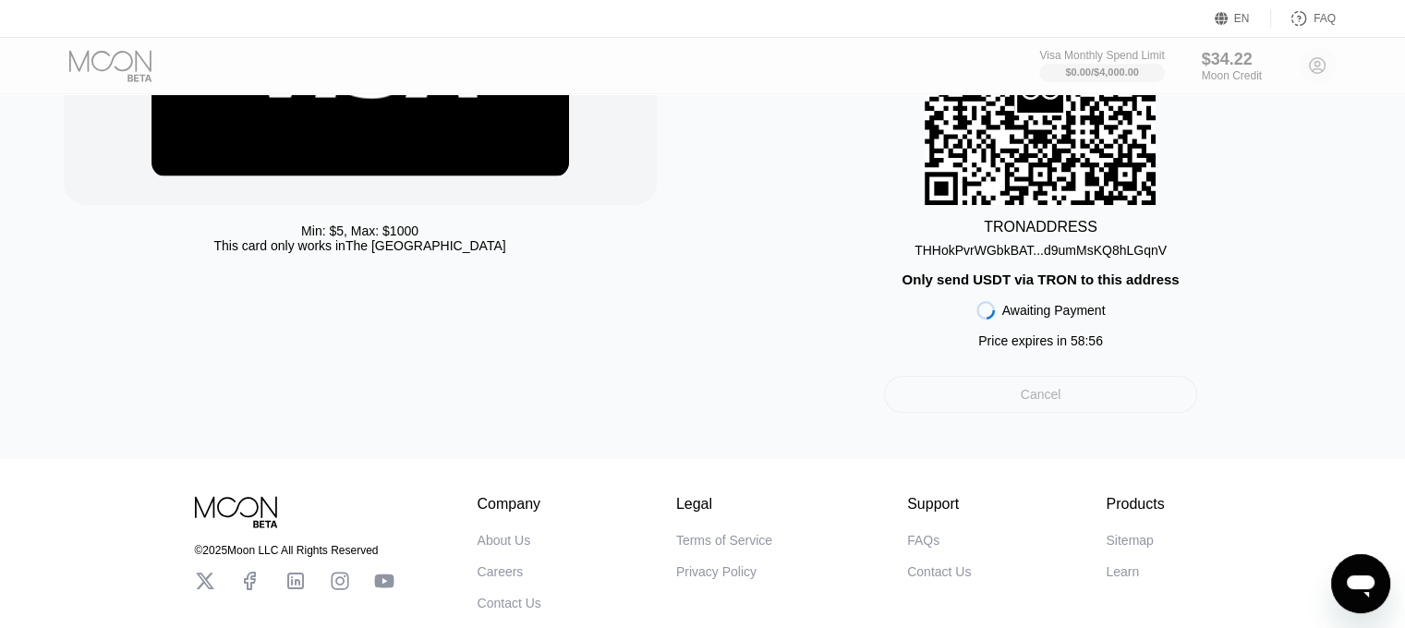
click at [1137, 399] on div "Cancel" at bounding box center [1040, 394] width 313 height 37
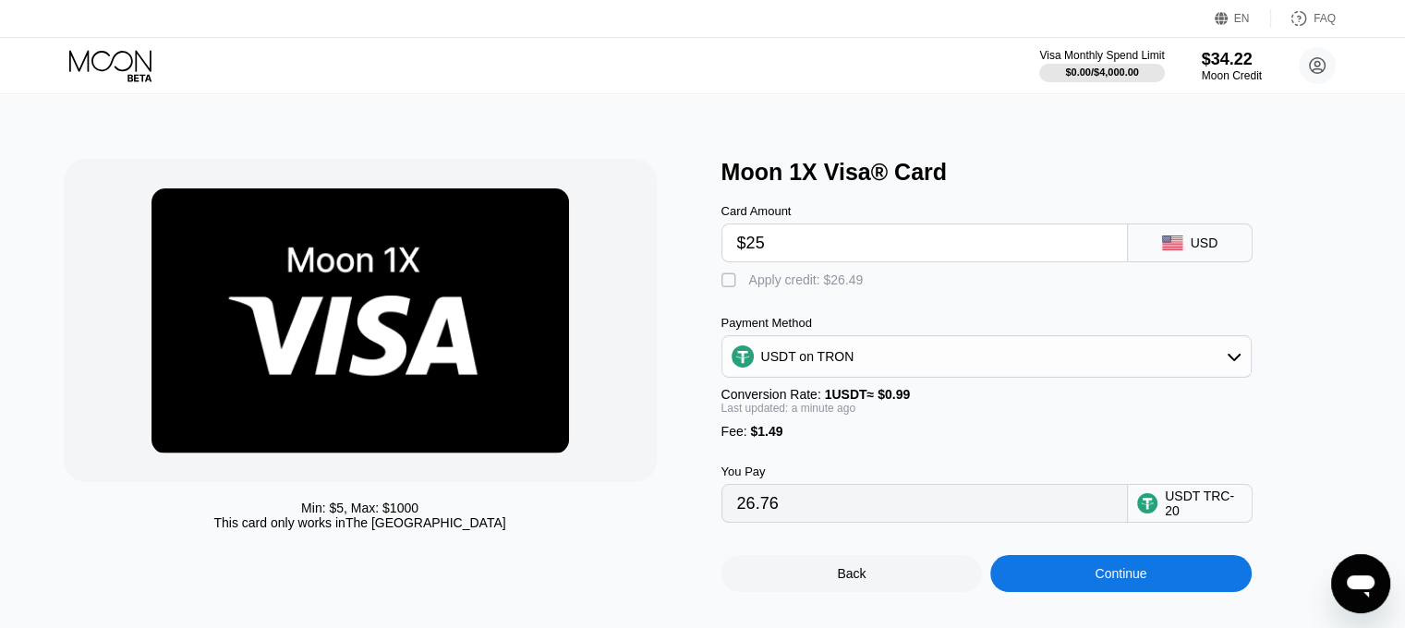
click at [122, 60] on icon at bounding box center [112, 66] width 86 height 32
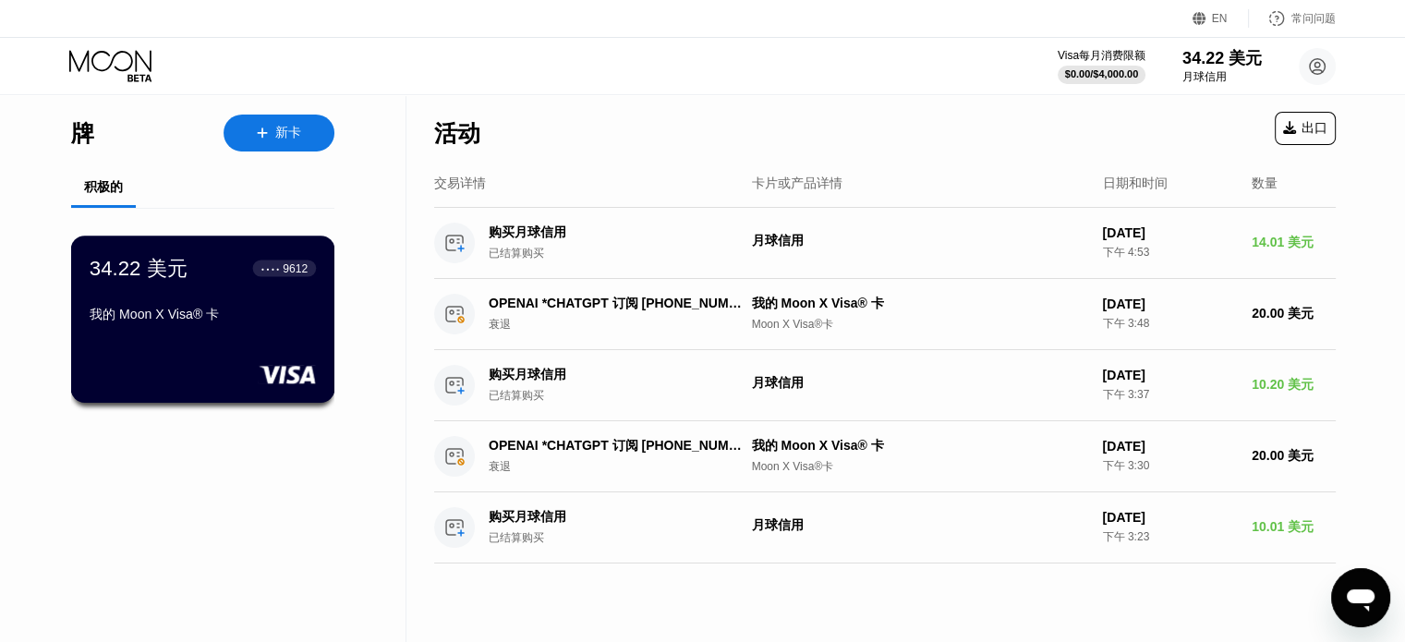
click at [277, 320] on div "我的 Moon X Visa® 卡" at bounding box center [203, 315] width 226 height 17
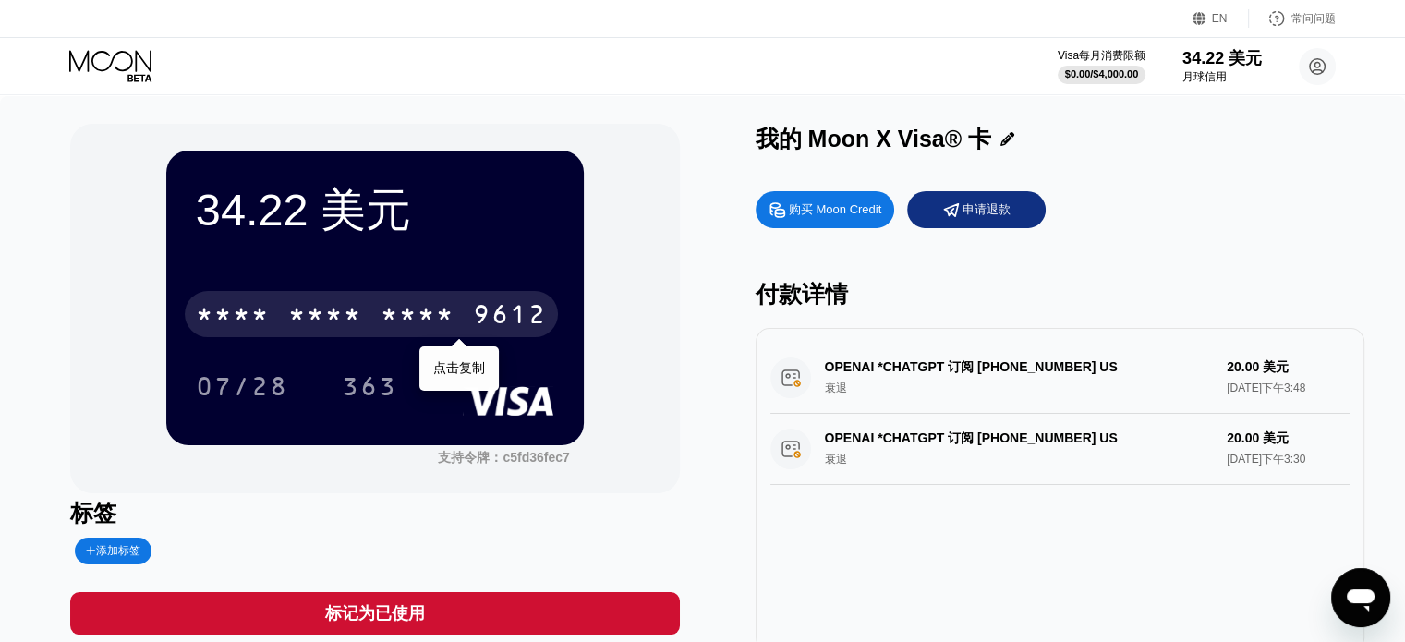
click at [366, 332] on div "* * * * * * * * * * * * 9612" at bounding box center [371, 314] width 373 height 46
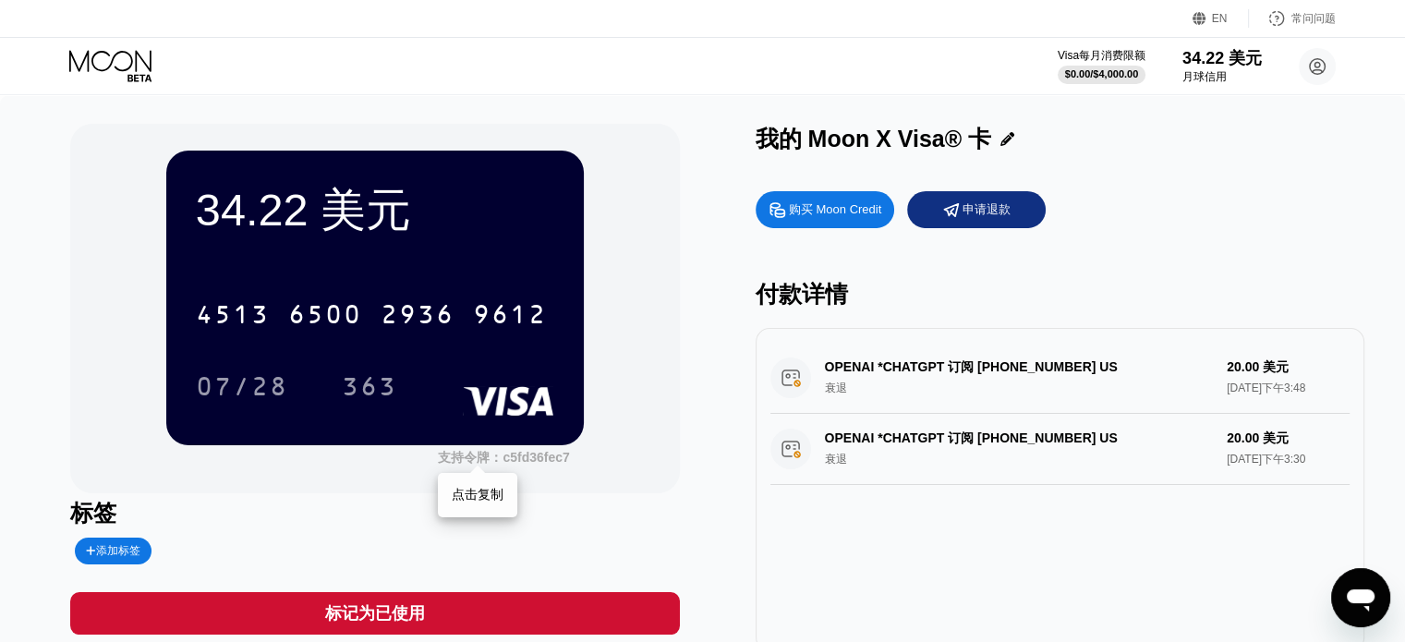
click at [511, 465] on font "c5fd36fec7" at bounding box center [535, 457] width 66 height 15
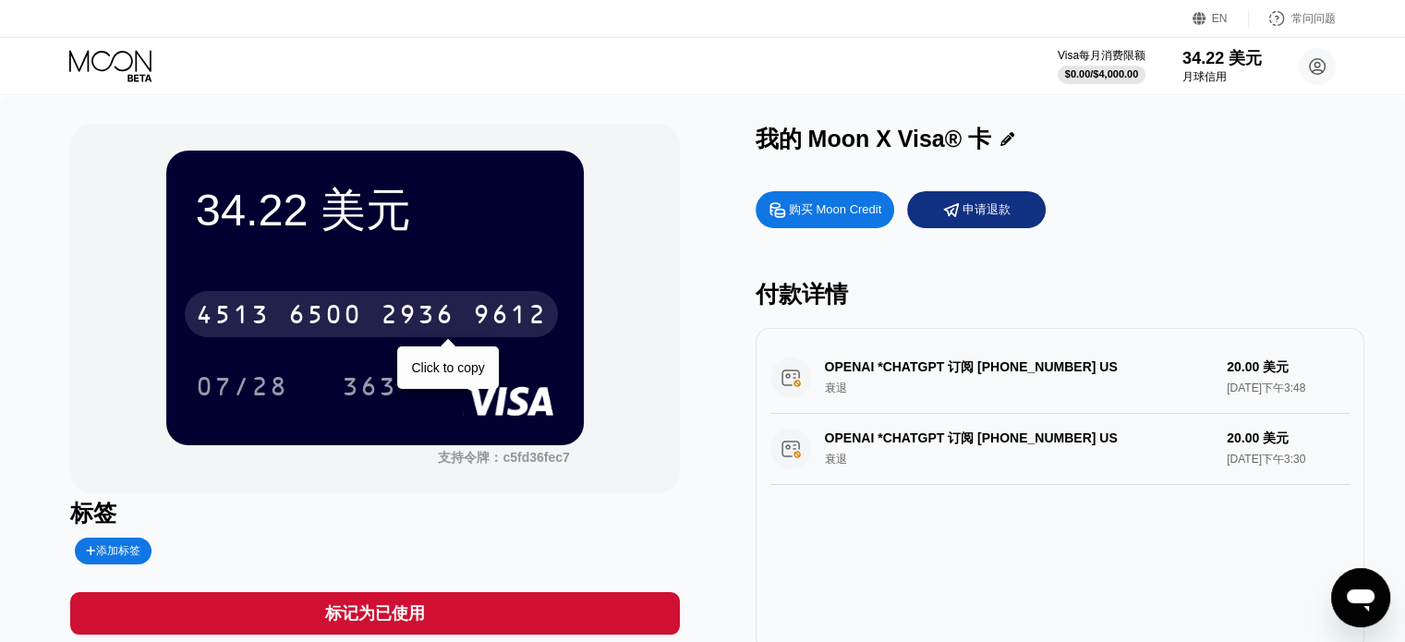
click at [356, 310] on font "6500" at bounding box center [325, 317] width 74 height 30
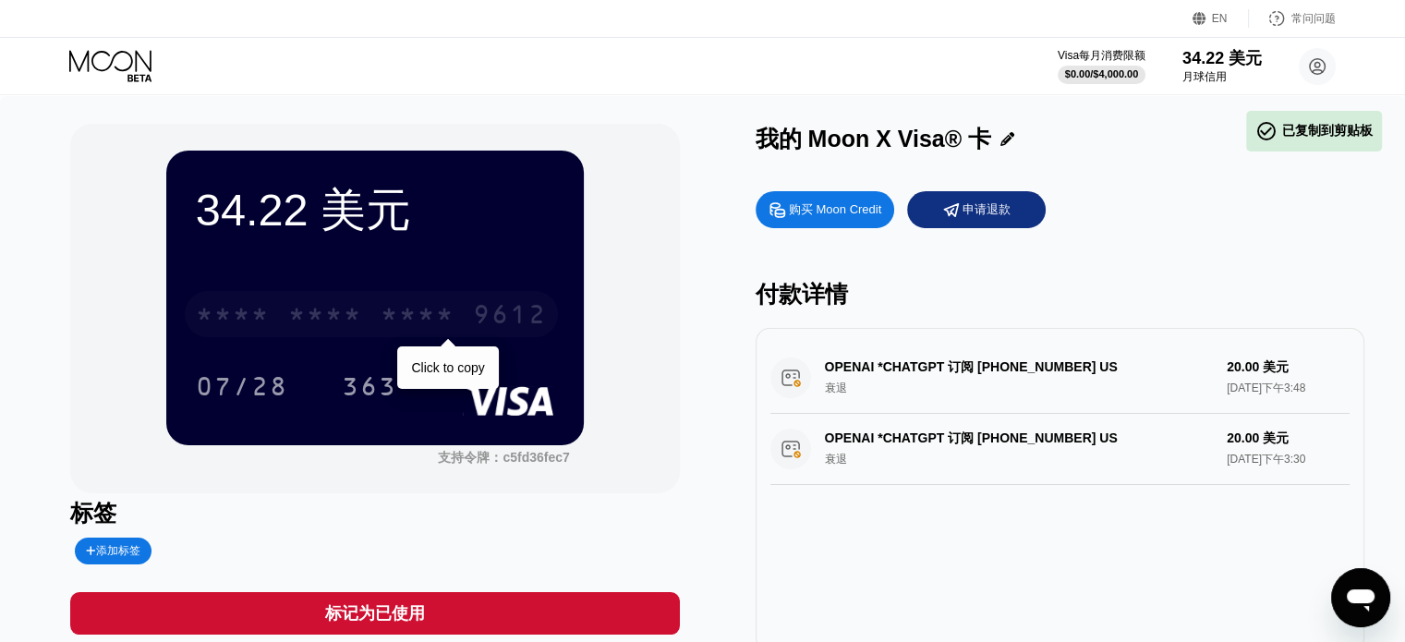
click at [444, 319] on div "* * * * * * * * * * * * 9612" at bounding box center [371, 314] width 373 height 46
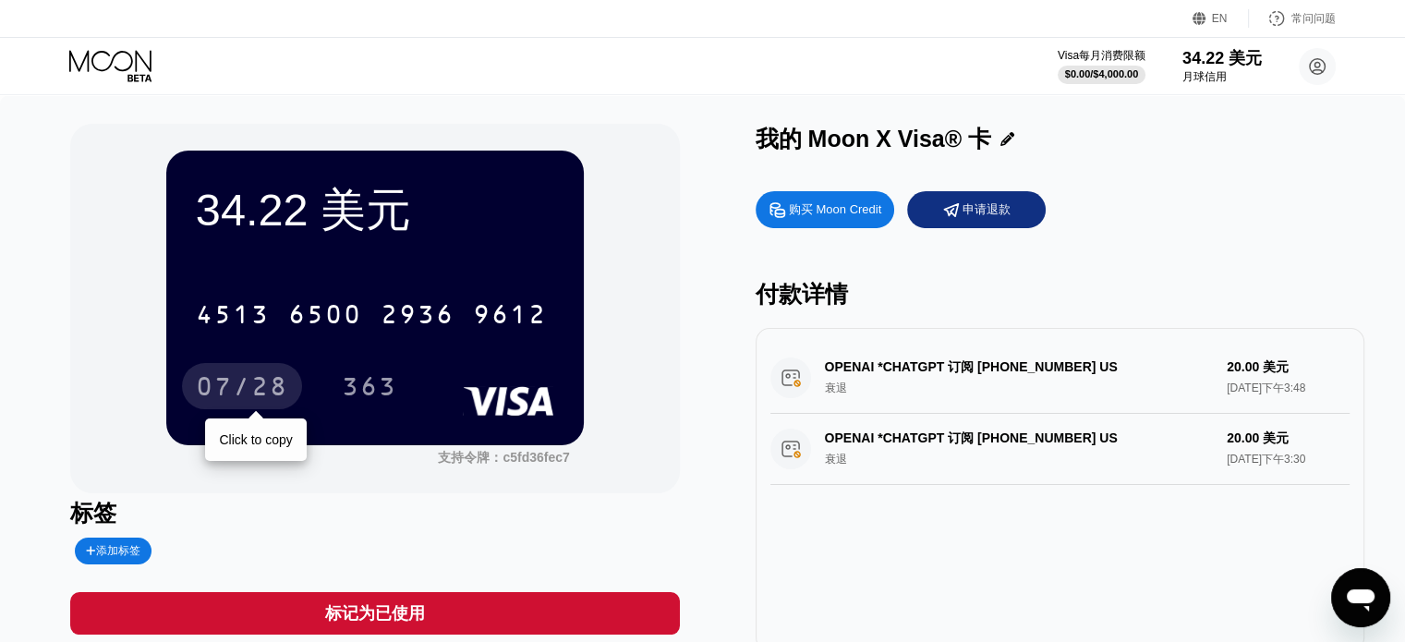
click at [271, 391] on font "07/28" at bounding box center [242, 389] width 92 height 30
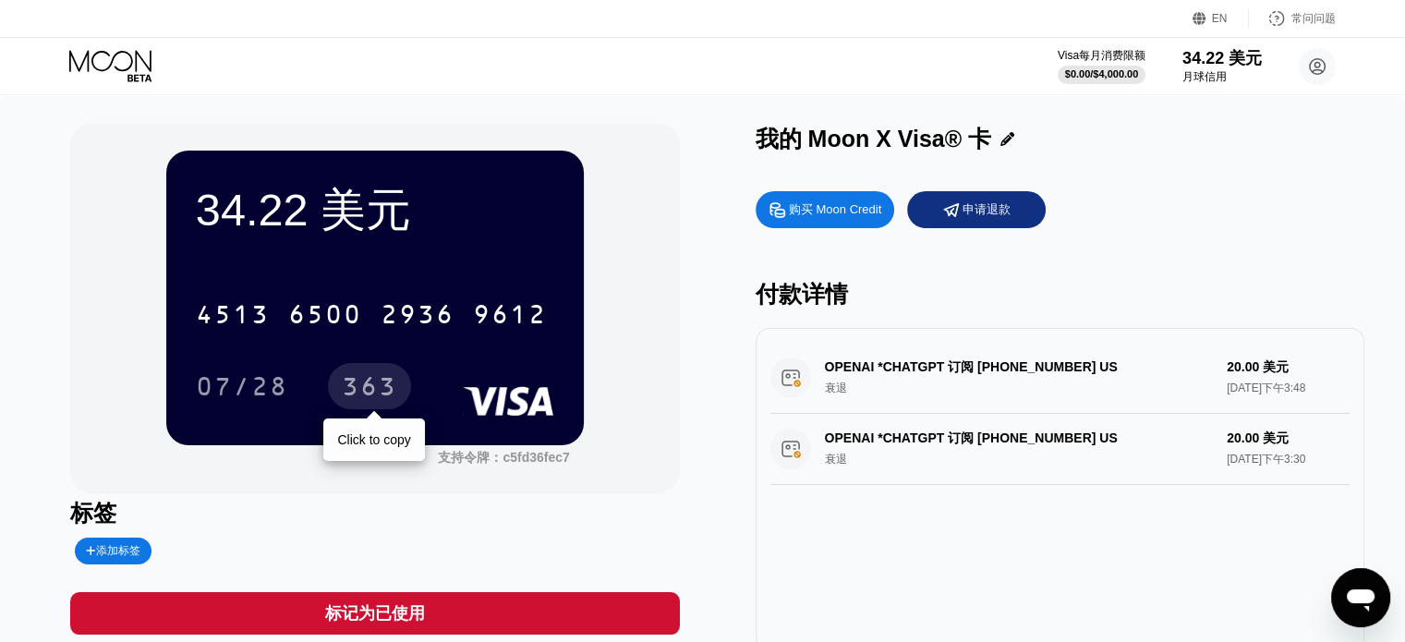
click at [384, 389] on font "363" at bounding box center [369, 389] width 55 height 30
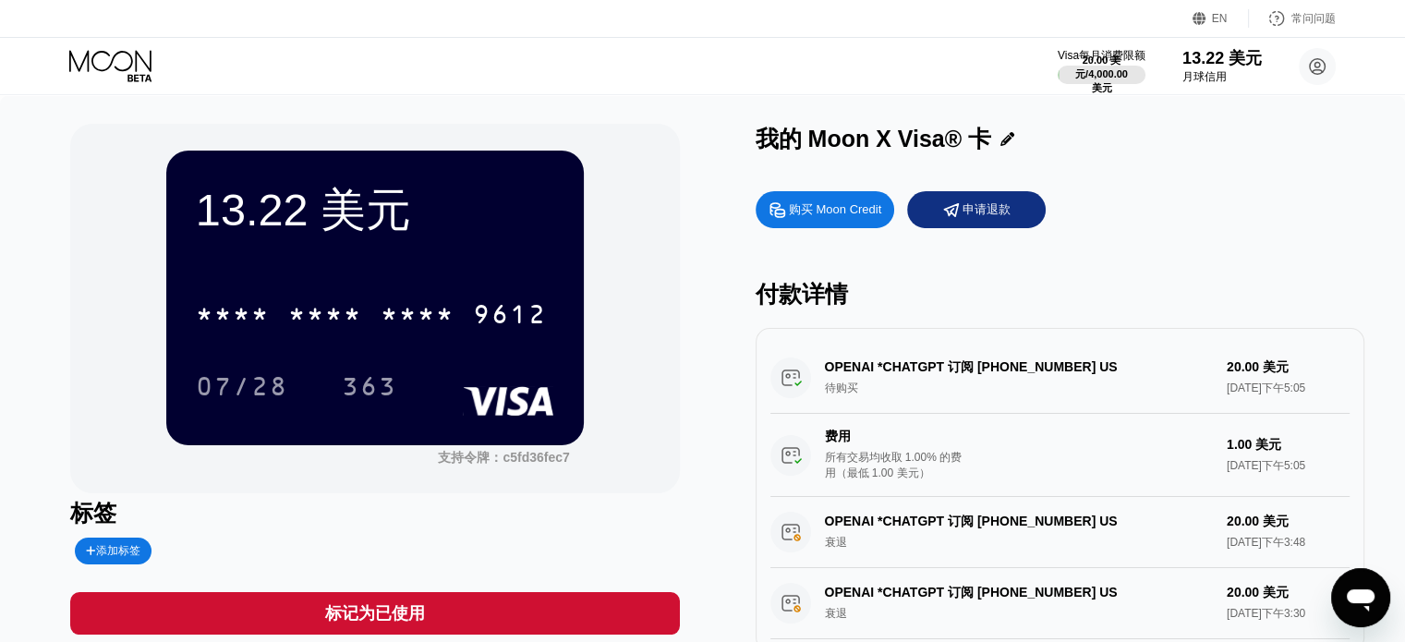
click at [1189, 212] on div "购买 Moon Credit 申请退款" at bounding box center [1059, 209] width 609 height 37
